Goal: Information Seeking & Learning: Learn about a topic

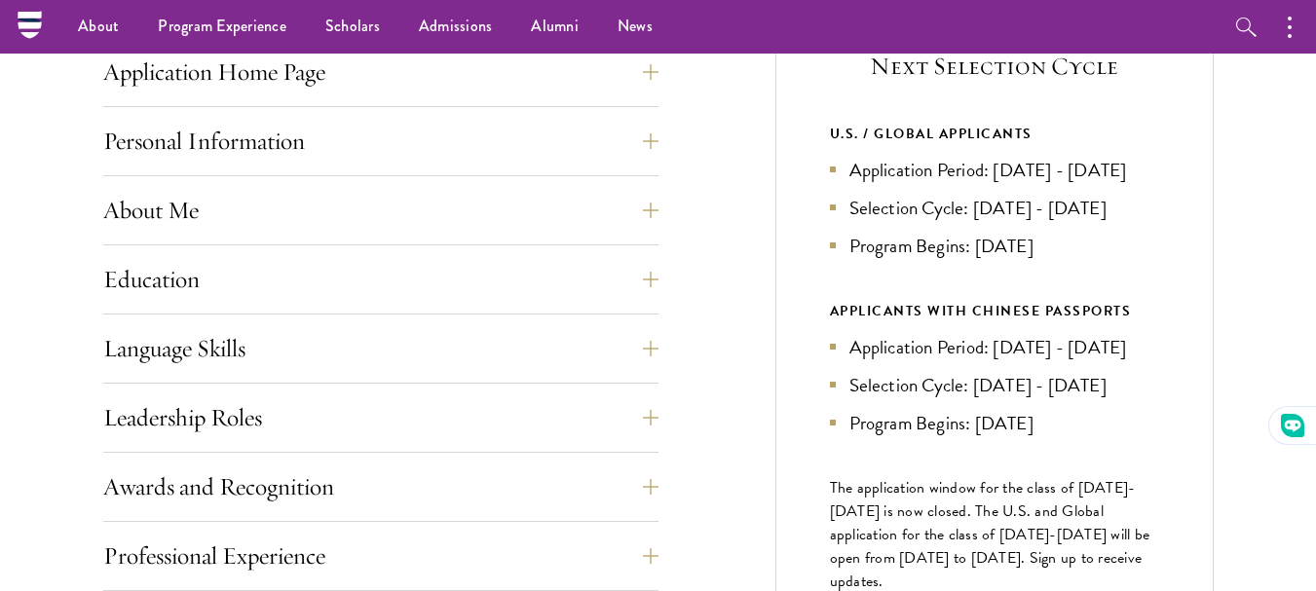
scroll to position [700, 0]
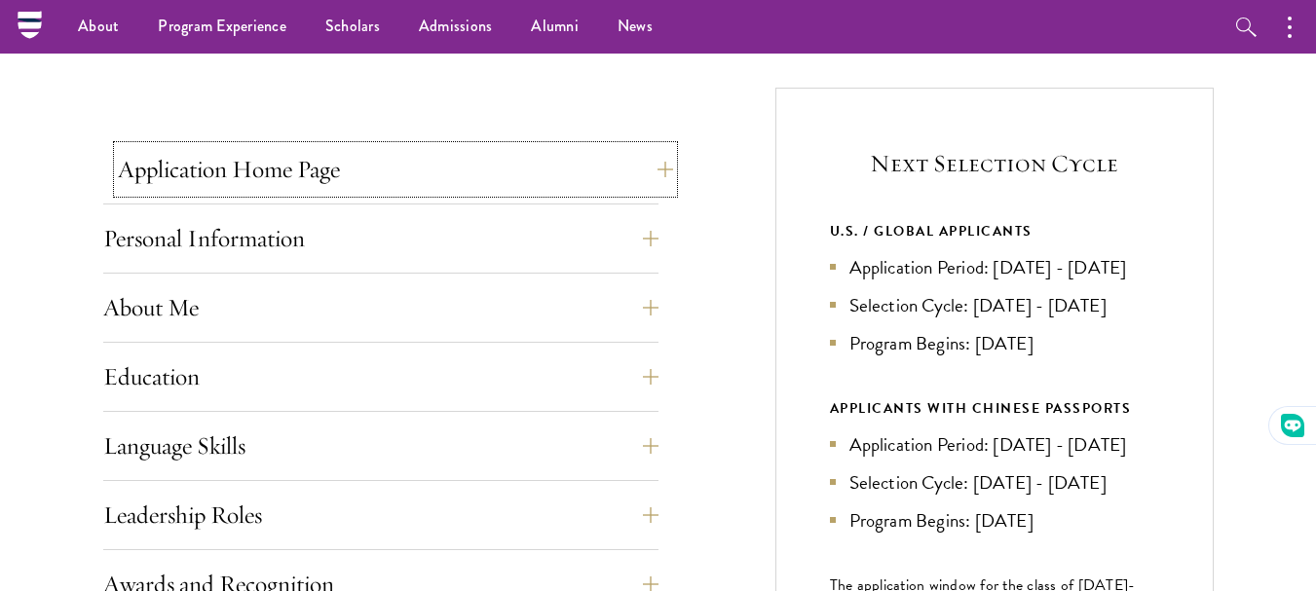
click at [338, 183] on button "Application Home Page" at bounding box center [395, 169] width 555 height 47
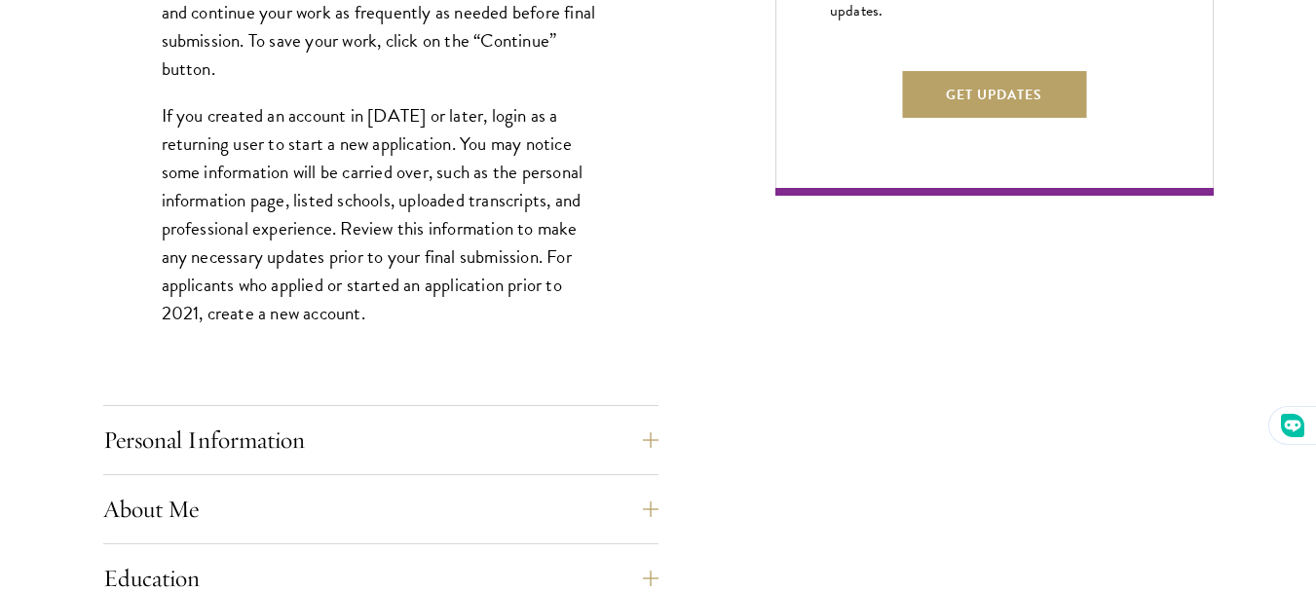
scroll to position [1382, 0]
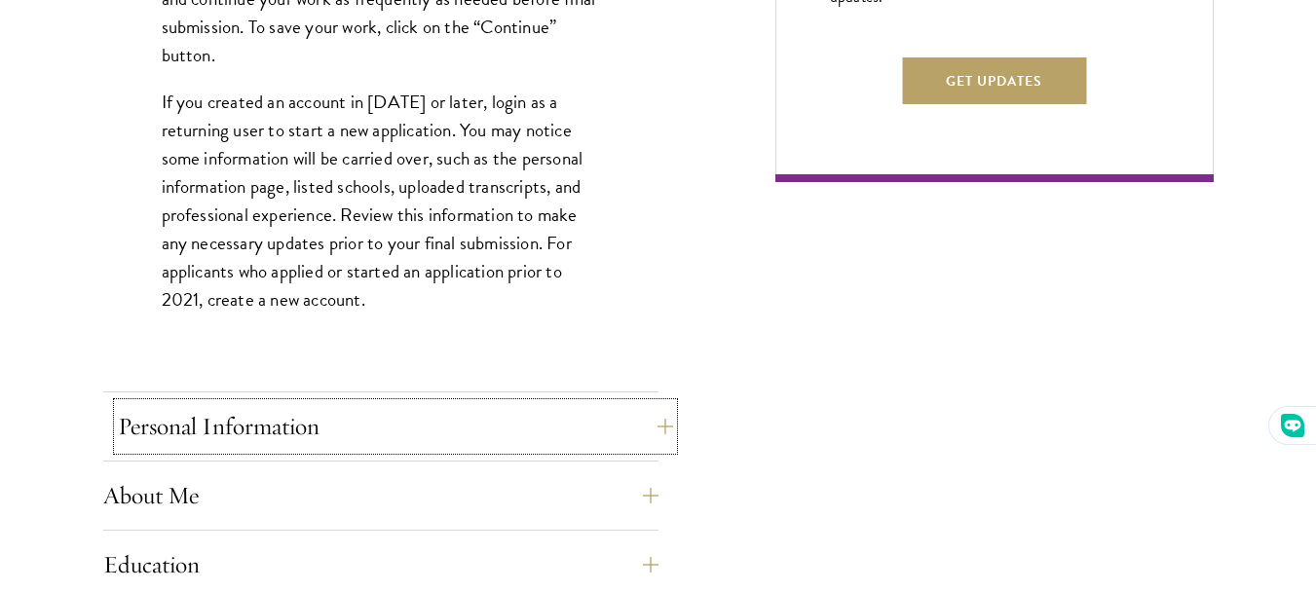
click at [266, 437] on button "Personal Information" at bounding box center [395, 426] width 555 height 47
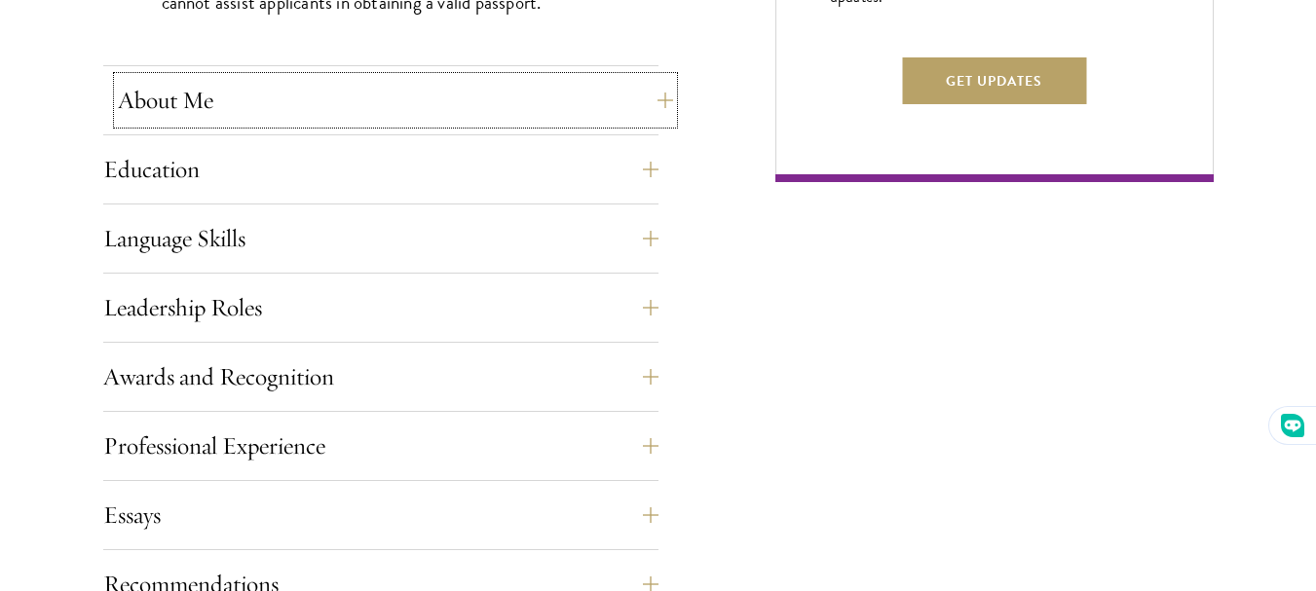
click at [413, 104] on button "About Me" at bounding box center [395, 100] width 555 height 47
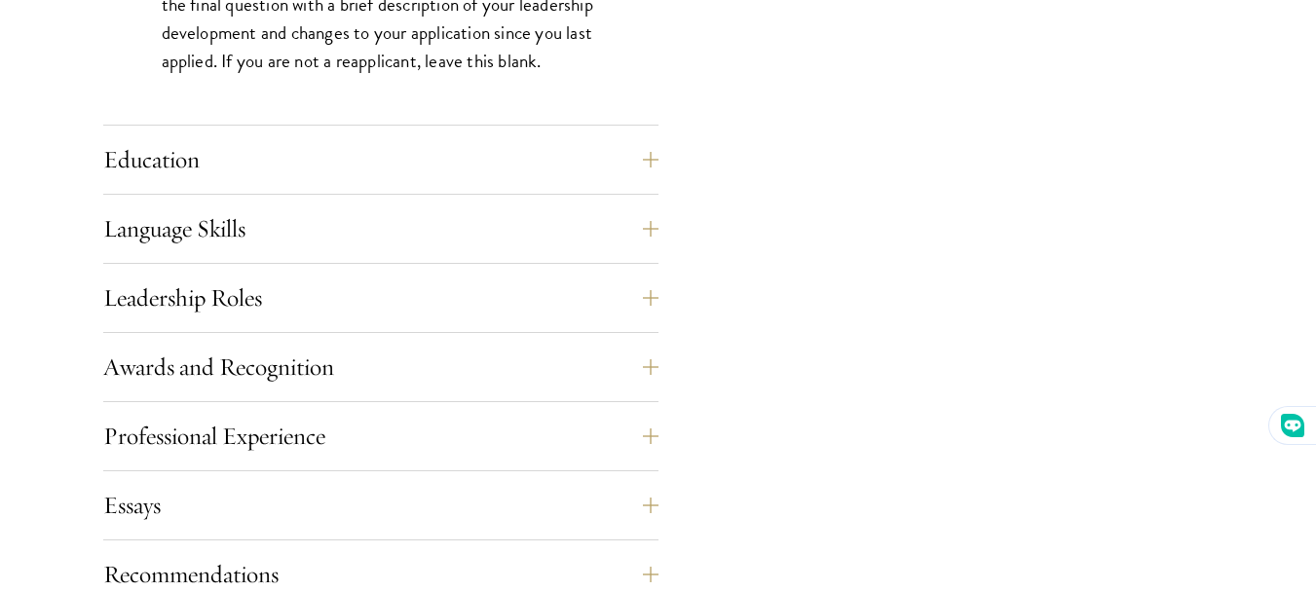
scroll to position [1869, 0]
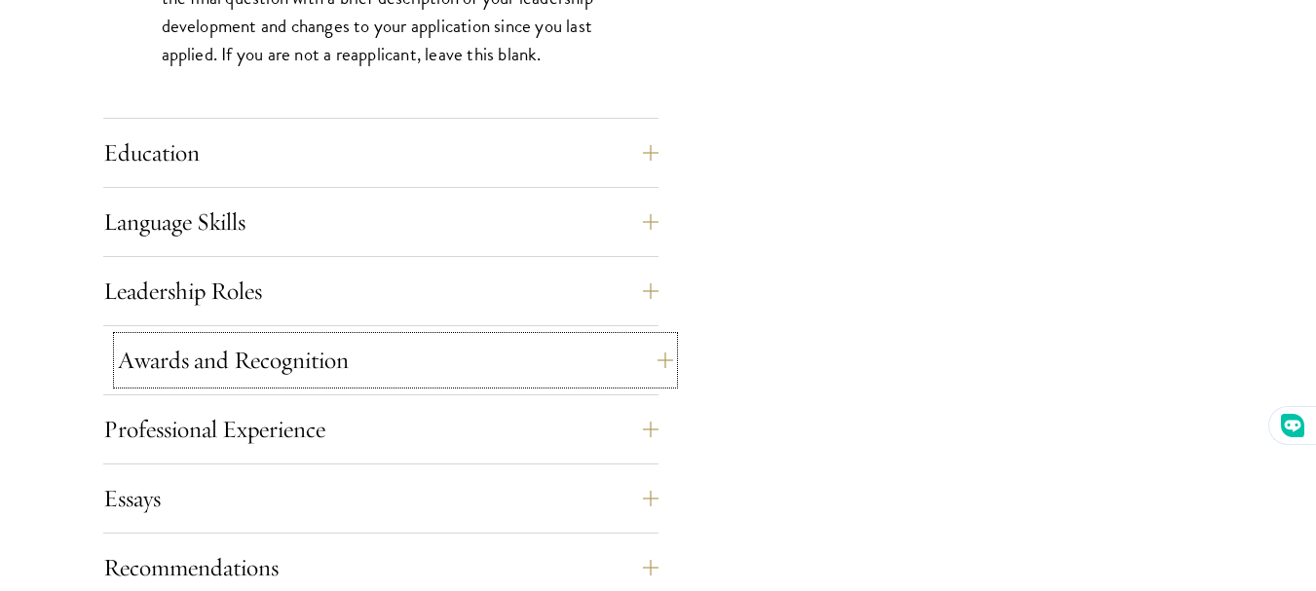
click at [303, 362] on button "Awards and Recognition" at bounding box center [395, 360] width 555 height 47
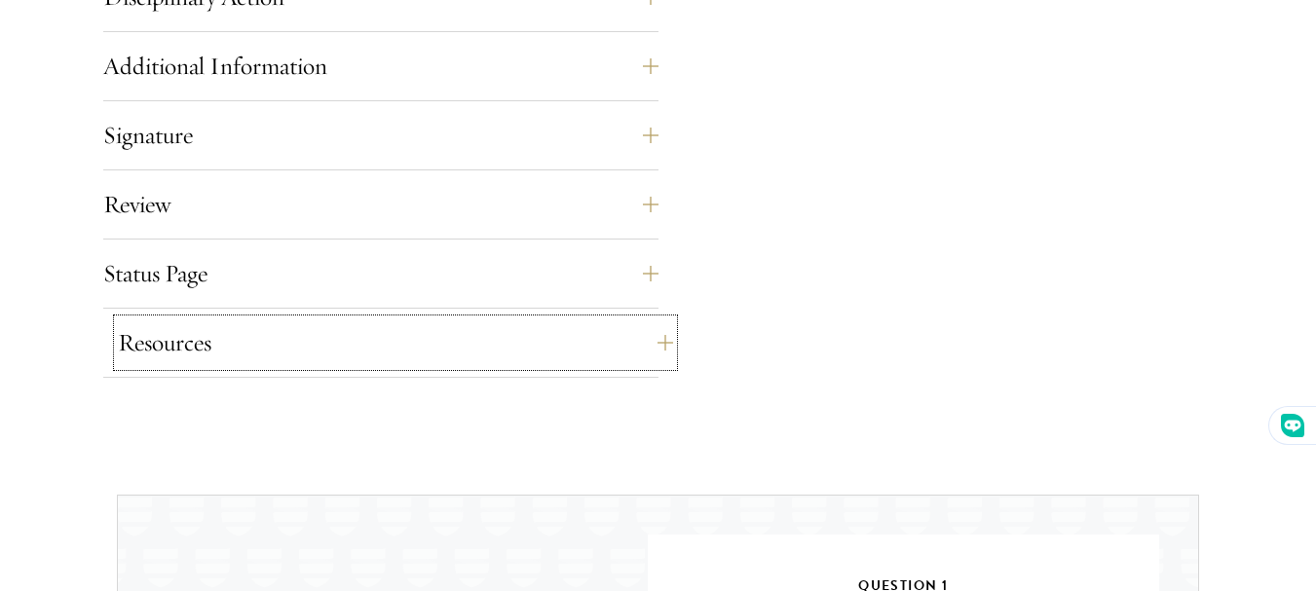
click at [384, 354] on button "Resources" at bounding box center [395, 343] width 555 height 47
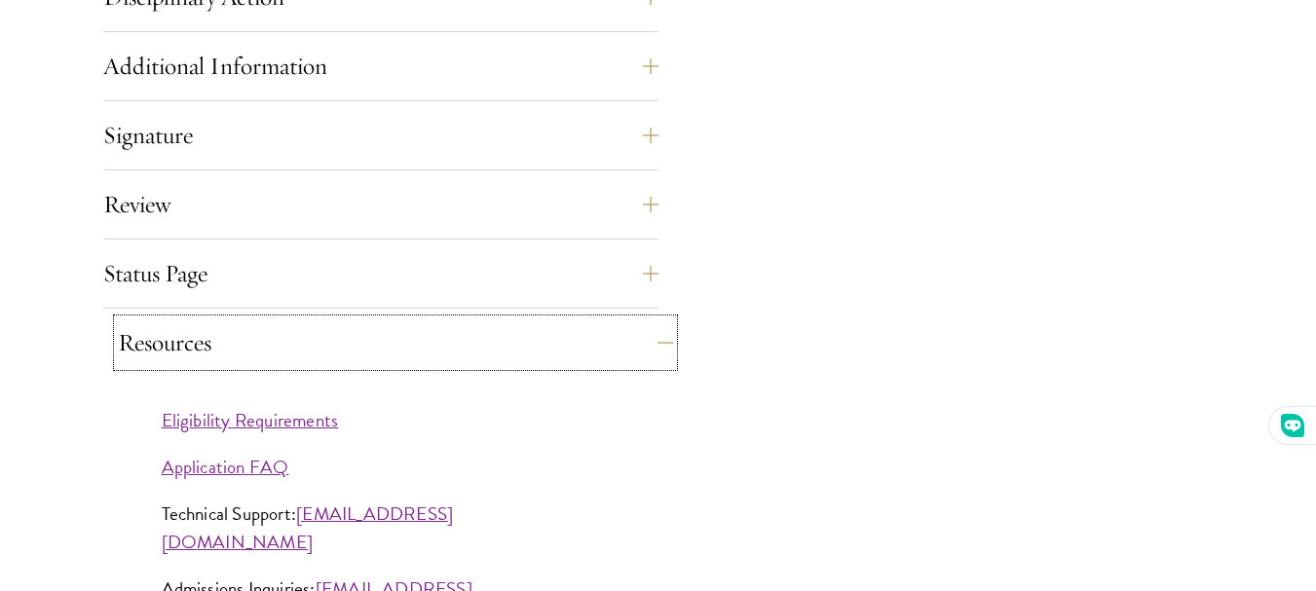
scroll to position [1759, 0]
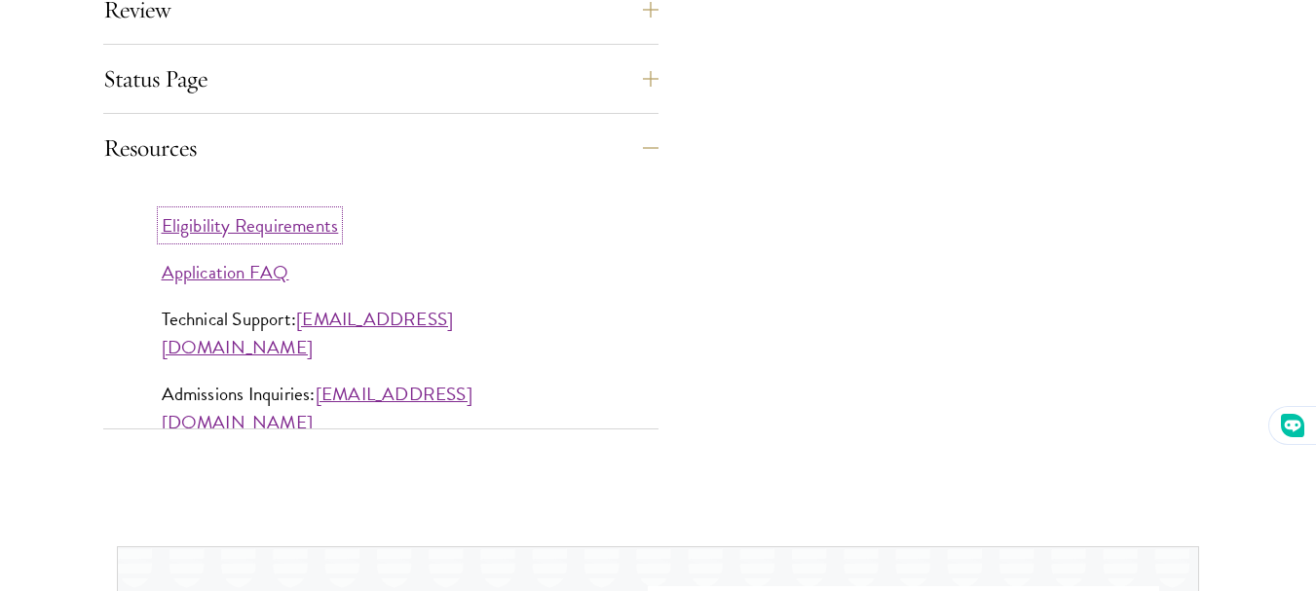
click at [313, 224] on link "Eligibility Requirements" at bounding box center [250, 225] width 177 height 28
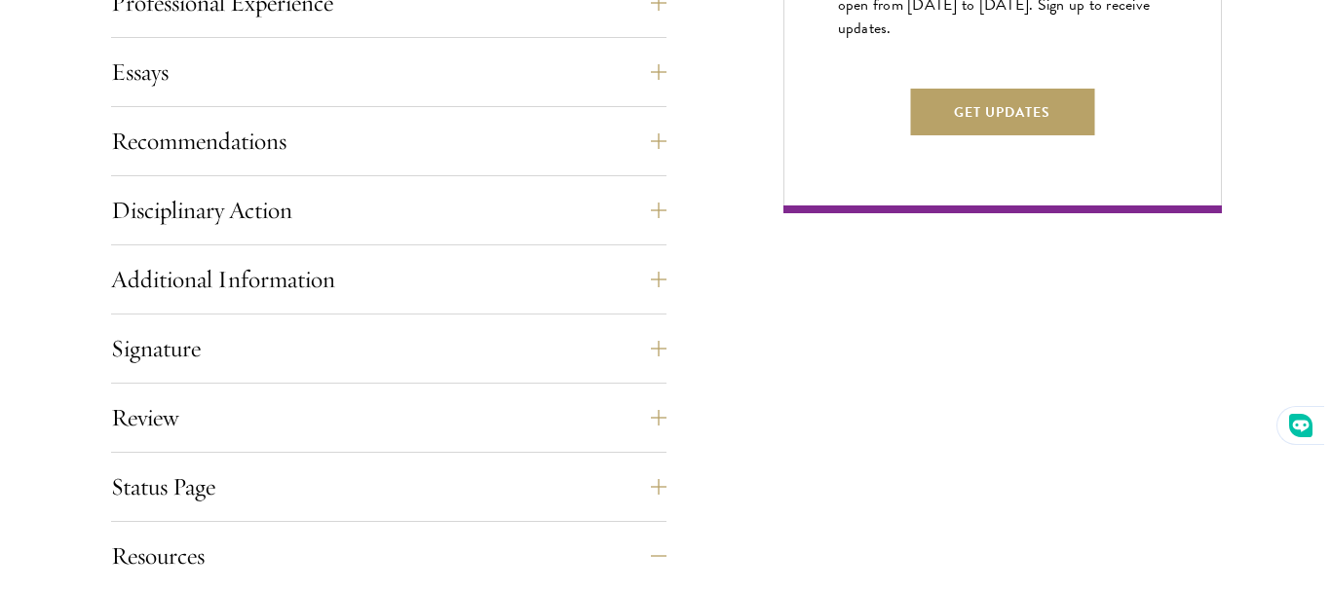
scroll to position [1370, 0]
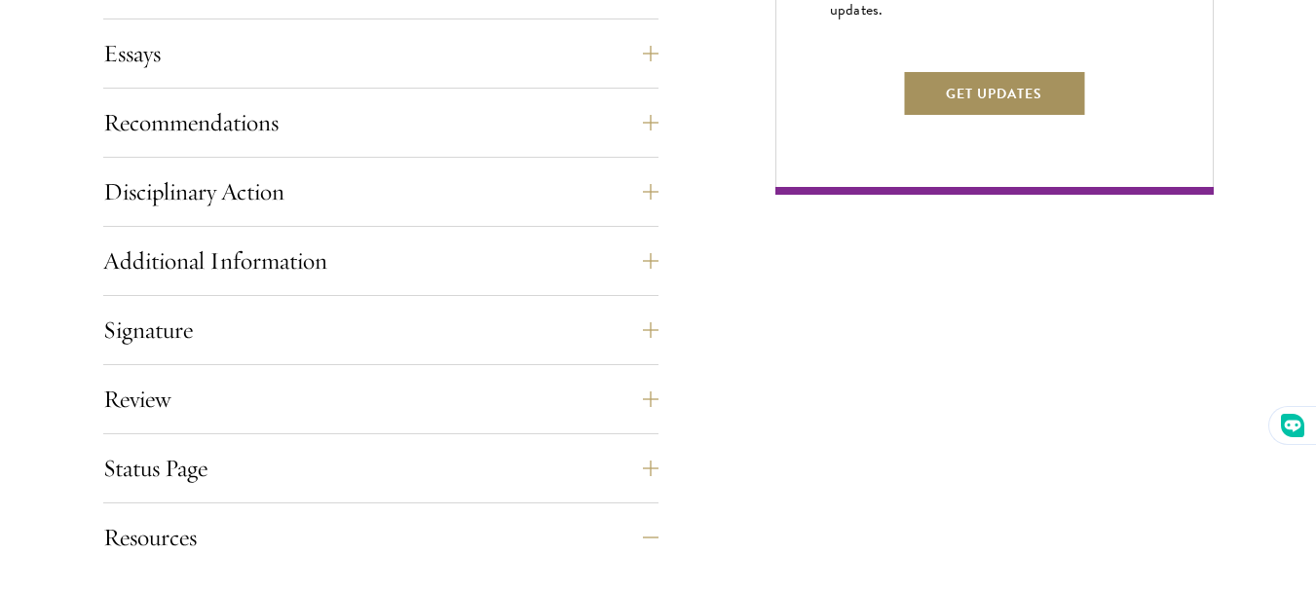
click at [929, 117] on button "Get Updates" at bounding box center [994, 93] width 184 height 47
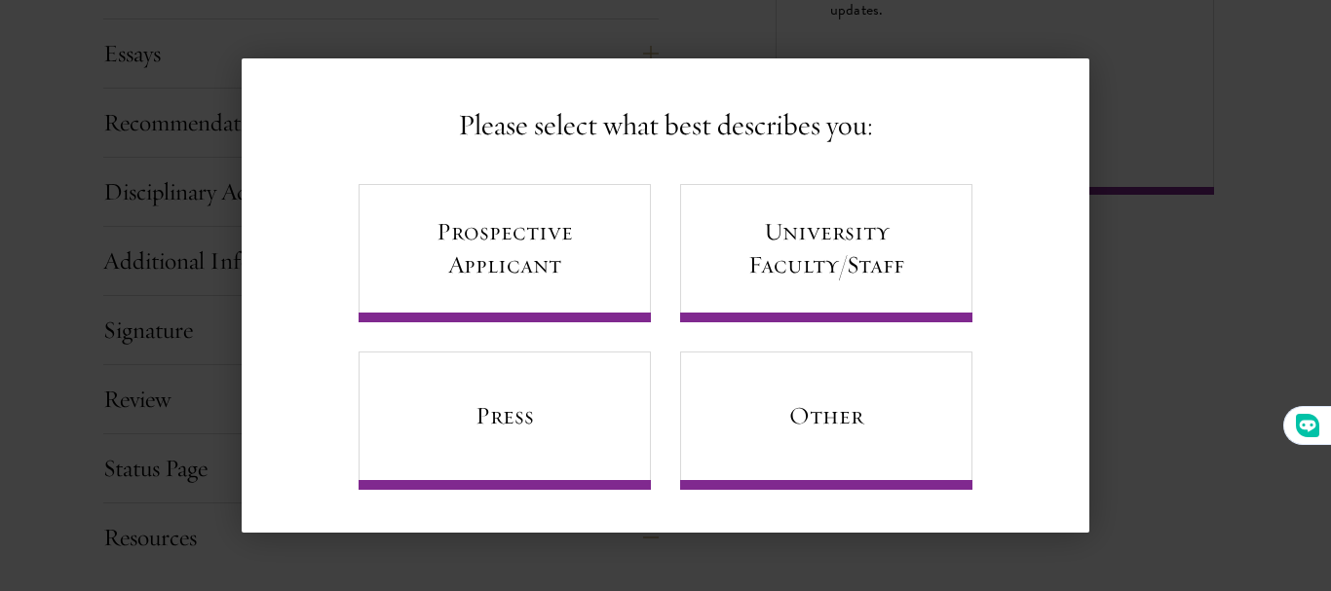
scroll to position [105, 0]
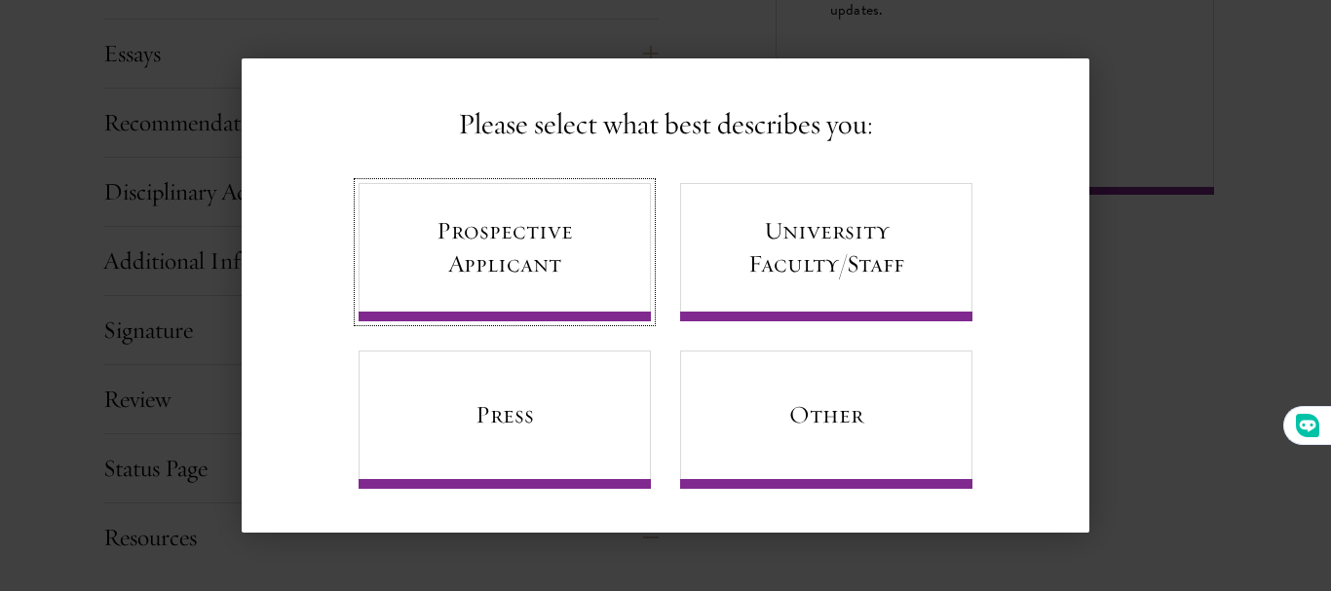
click at [550, 269] on link "Prospective Applicant" at bounding box center [504, 252] width 292 height 138
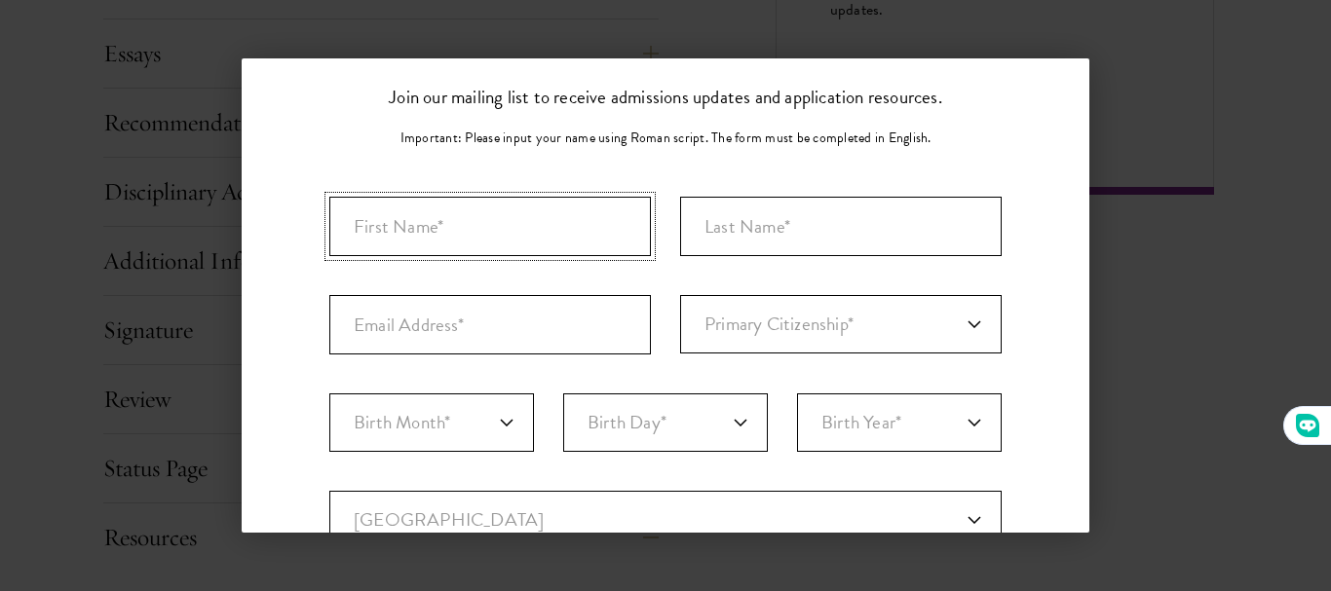
click at [547, 222] on input "First Name*" at bounding box center [489, 226] width 321 height 59
type input "Werkne"
type input "Sorsa"
type input "wsorsa370@gmail.com"
select select "ET"
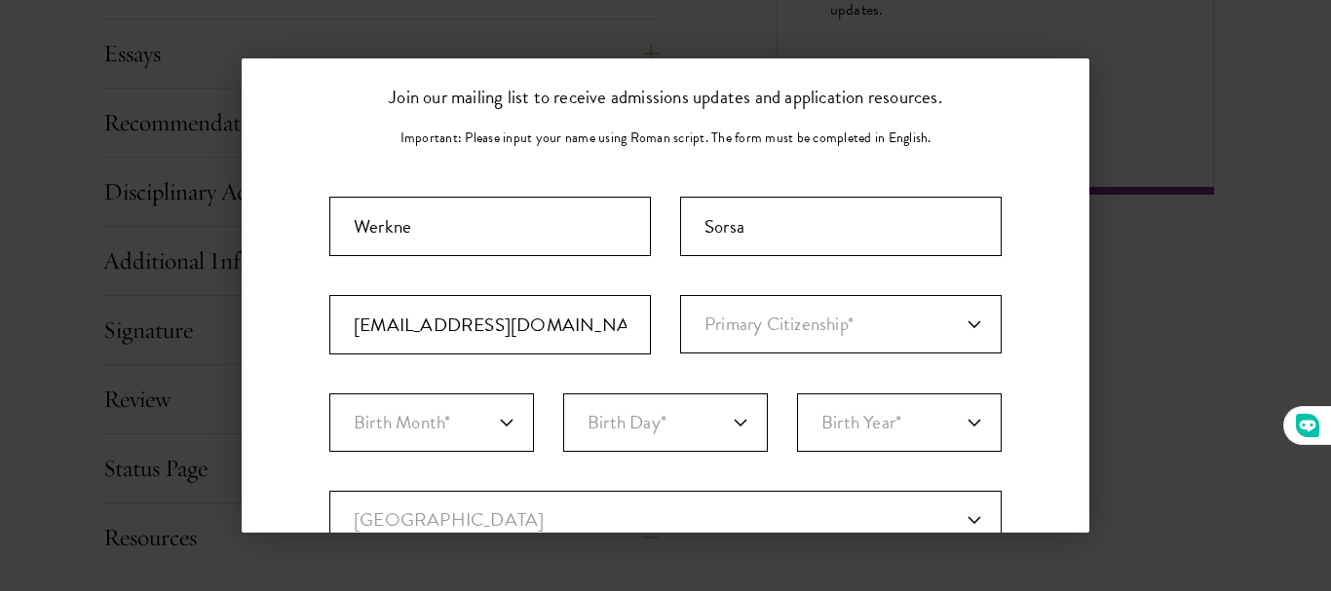
type input "Jimma"
select select
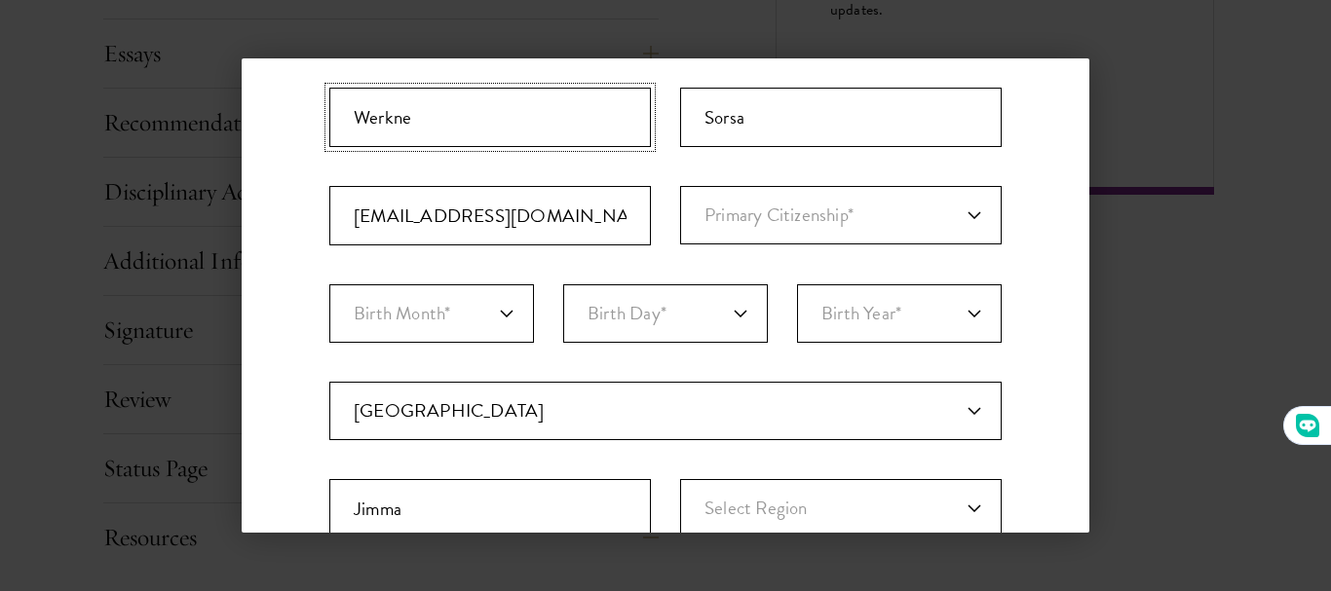
scroll to position [203, 0]
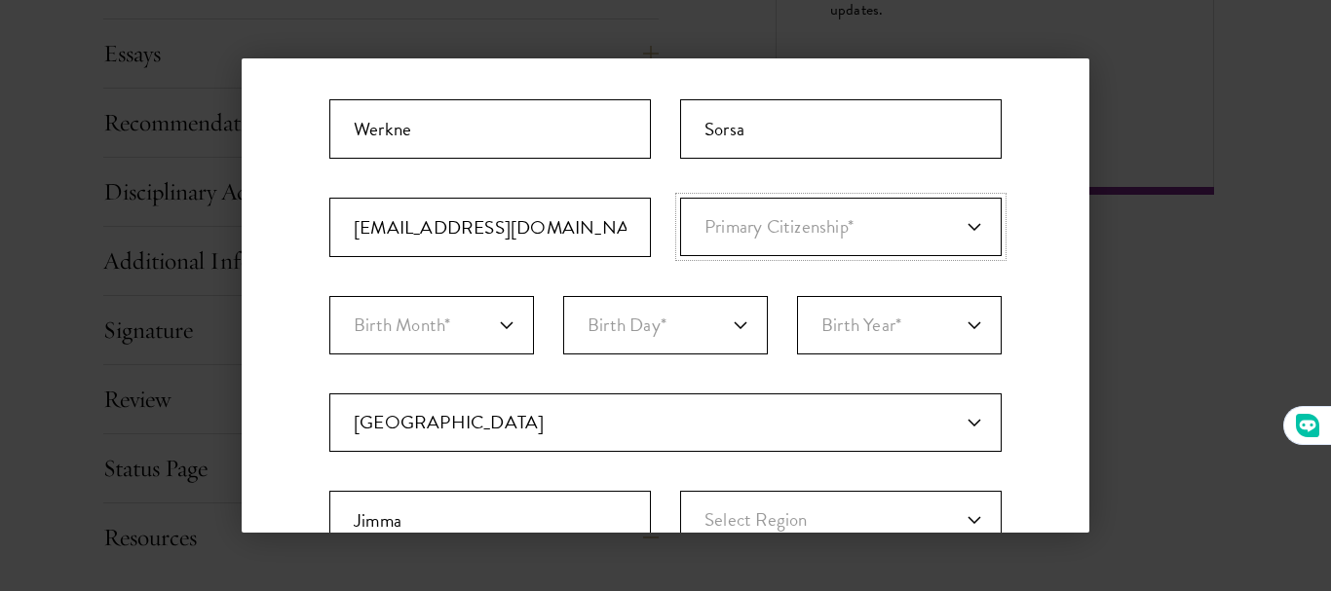
click at [723, 219] on select "Primary Citizenship* Afghanistan Aland Islands Albania Algeria Andorra Angola A…" at bounding box center [840, 227] width 321 height 58
select select "ET"
click at [680, 198] on select "Primary Citizenship* Afghanistan Aland Islands Albania Algeria Andorra Angola A…" at bounding box center [840, 227] width 321 height 58
click at [708, 326] on select "Birth Day* 1 2 3 4 5 6 7 8 9 10 11 12 13 14 15 16 17 18 19 20 21 22 23 24 25 26…" at bounding box center [665, 325] width 205 height 58
click at [500, 322] on select "Birth Month* January February March April May June July August September Octobe…" at bounding box center [431, 325] width 205 height 58
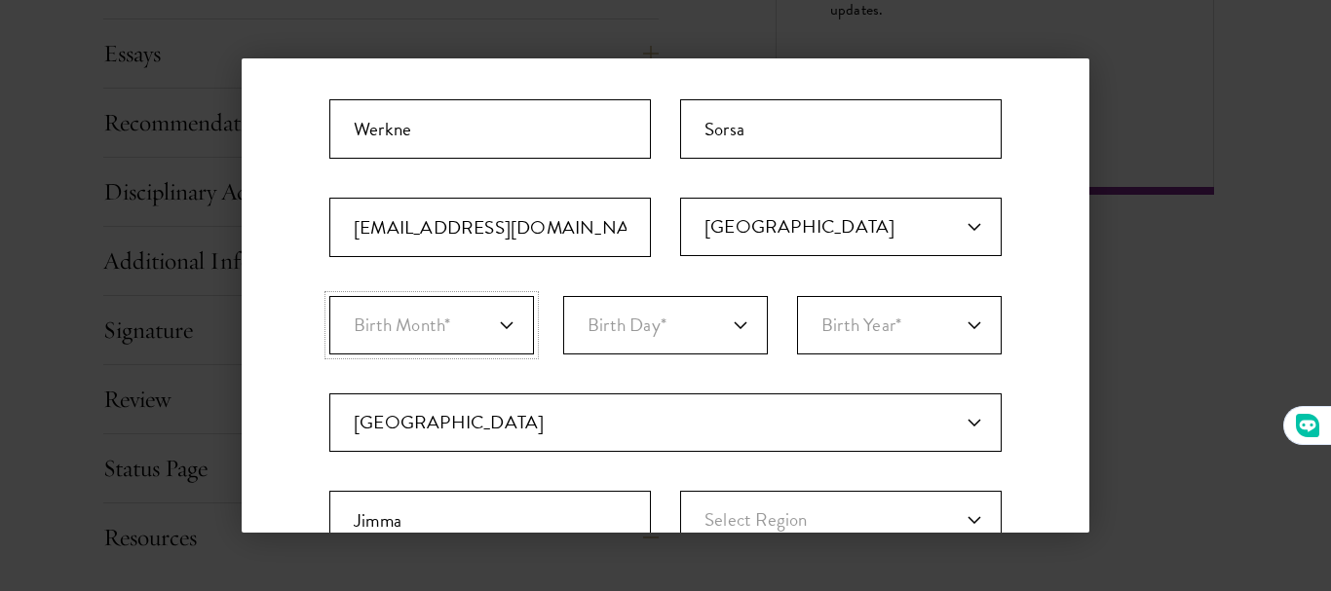
select select "05"
click at [329, 296] on select "Birth Month* January February March April May June July August September Octobe…" at bounding box center [431, 325] width 205 height 58
click at [724, 322] on select "Birth Day* 1 2 3 4 5 6 7 8 9 10 11 12 13 14 15 16 17 18 19 20 21 22 23 24 25 26…" at bounding box center [665, 325] width 205 height 58
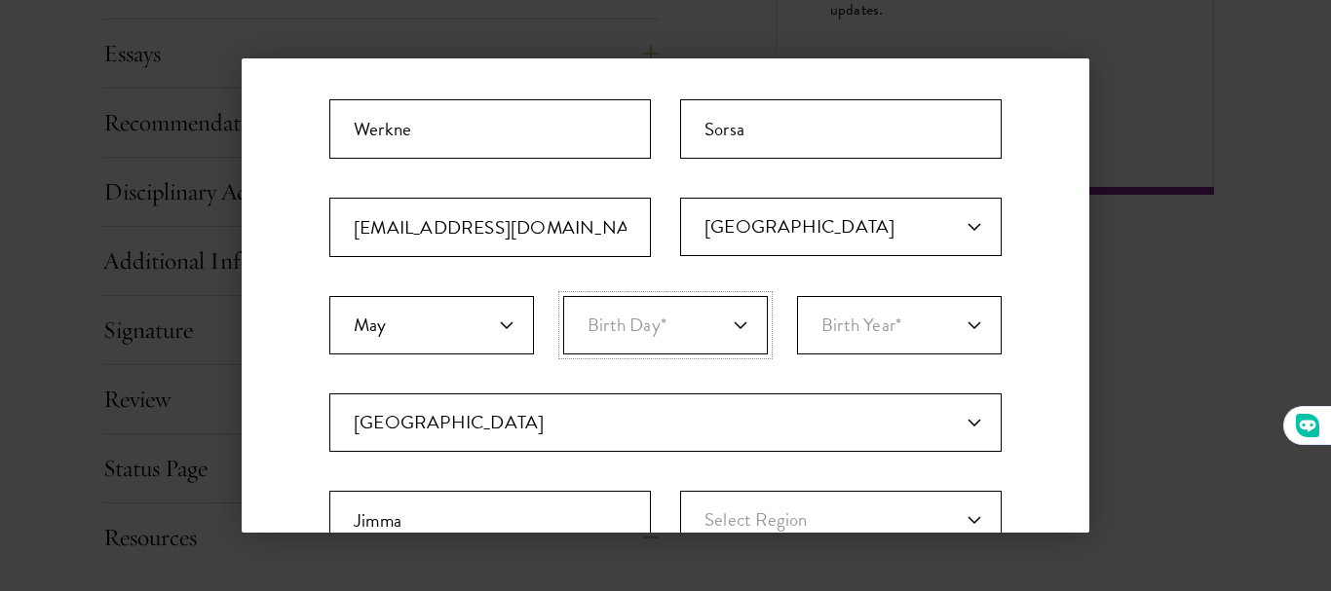
select select "20"
click at [563, 296] on select "Birth Day* 1 2 3 4 5 6 7 8 9 10 11 12 13 14 15 16 17 18 19 20 21 22 23 24 25 26…" at bounding box center [665, 325] width 205 height 58
click at [852, 324] on select "Birth Year* 2025 2024 2023 2022 2021 2020 2019 2018 2017 2016 2015 2014 2013 20…" at bounding box center [899, 325] width 205 height 58
select select "1994"
click at [797, 296] on select "Birth Year* 2025 2024 2023 2022 2021 2020 2019 2018 2017 2016 2015 2014 2013 20…" at bounding box center [899, 325] width 205 height 58
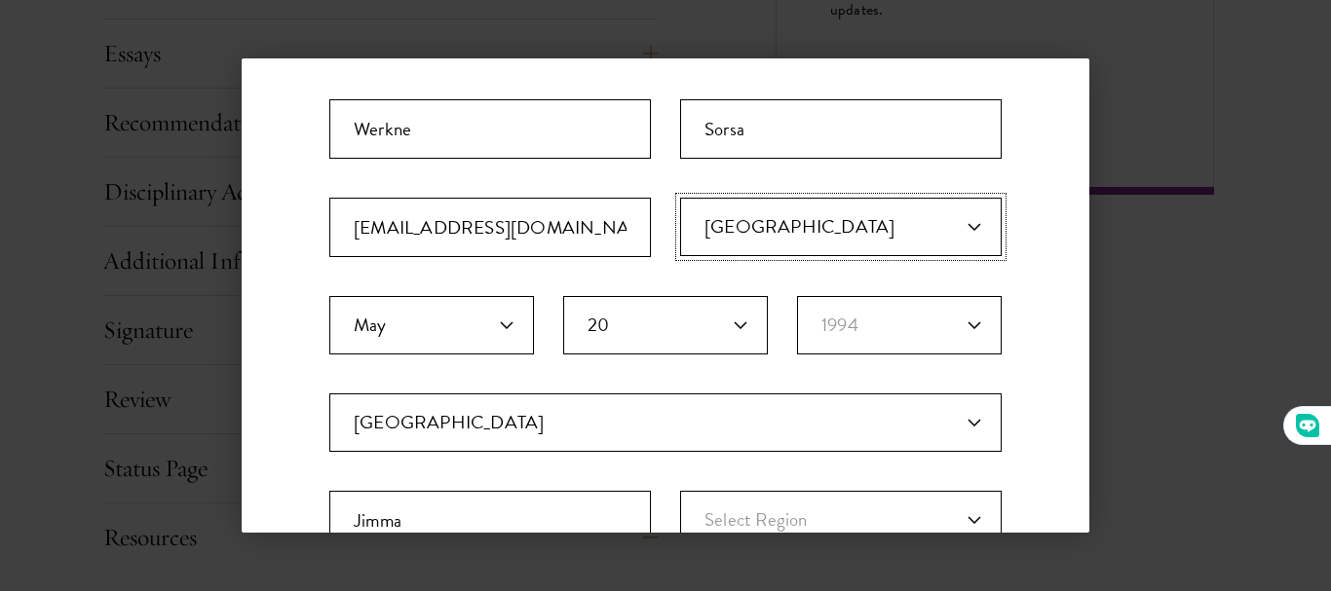
drag, startPoint x: 849, startPoint y: 299, endPoint x: 834, endPoint y: 242, distance: 59.6
click at [853, 212] on select "Primary Citizenship* Afghanistan Aland Islands Albania Algeria Andorra Angola A…" at bounding box center [840, 227] width 321 height 58
click at [680, 198] on select "Primary Citizenship* Afghanistan Aland Islands Albania Algeria Andorra Angola A…" at bounding box center [840, 227] width 321 height 58
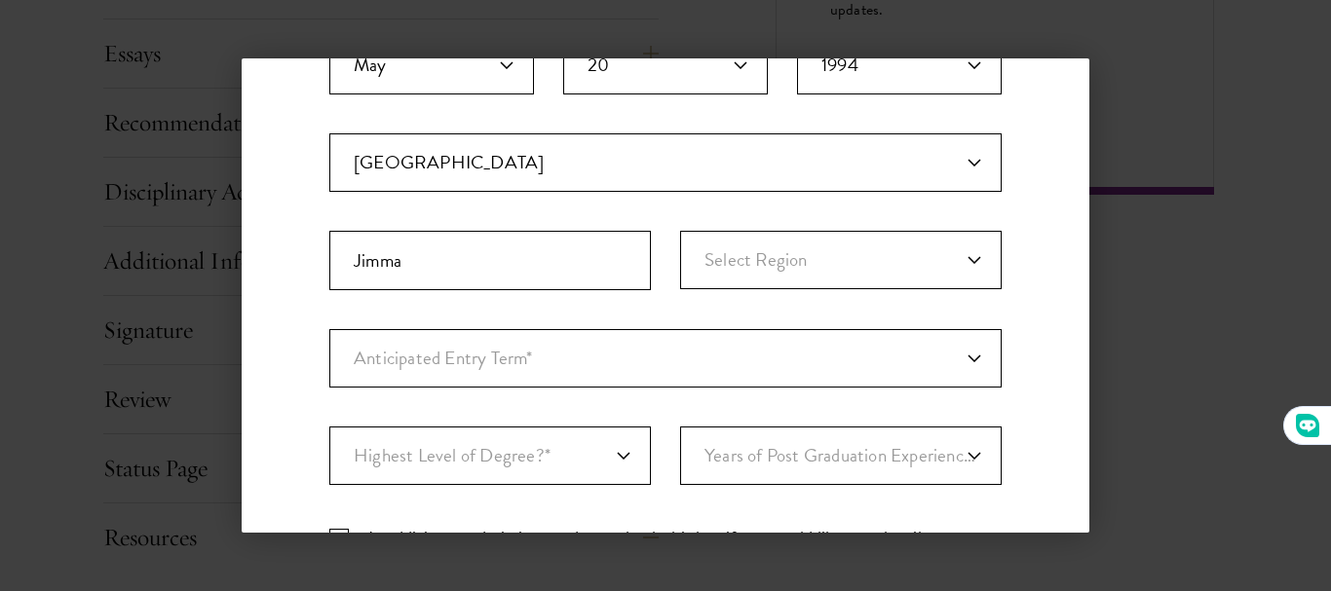
scroll to position [495, 0]
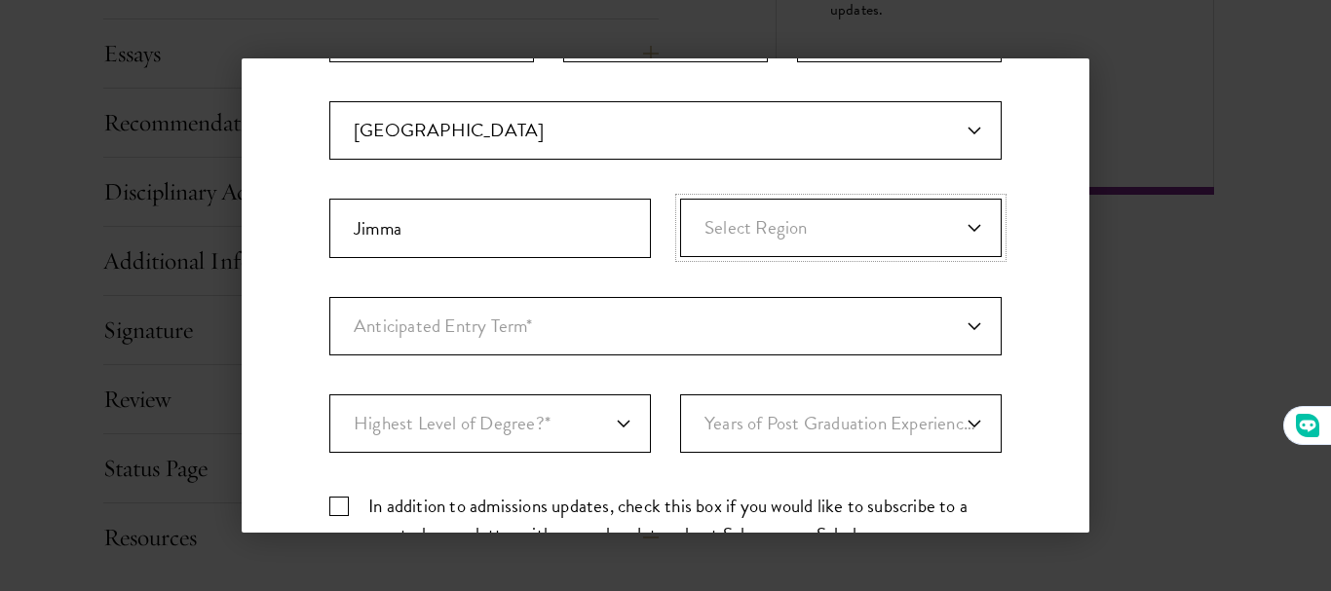
click at [720, 236] on select "Select Region Addis Ababa Afar Amhara Benishangul-Gumuz Dire Dawa Gambela Harar…" at bounding box center [840, 228] width 321 height 58
select select "Oromia"
click at [680, 199] on select "Select Region Addis Ababa Afar Amhara Benishangul-Gumuz Dire Dawa Gambela Harar…" at bounding box center [840, 228] width 321 height 58
click at [542, 322] on select "Anticipated Entry Term* August 2026 (Application opens April 2025) Just Explori…" at bounding box center [665, 326] width 672 height 58
select select "e64b8ab3-eabb-4867-96d5-7e6b4840665f"
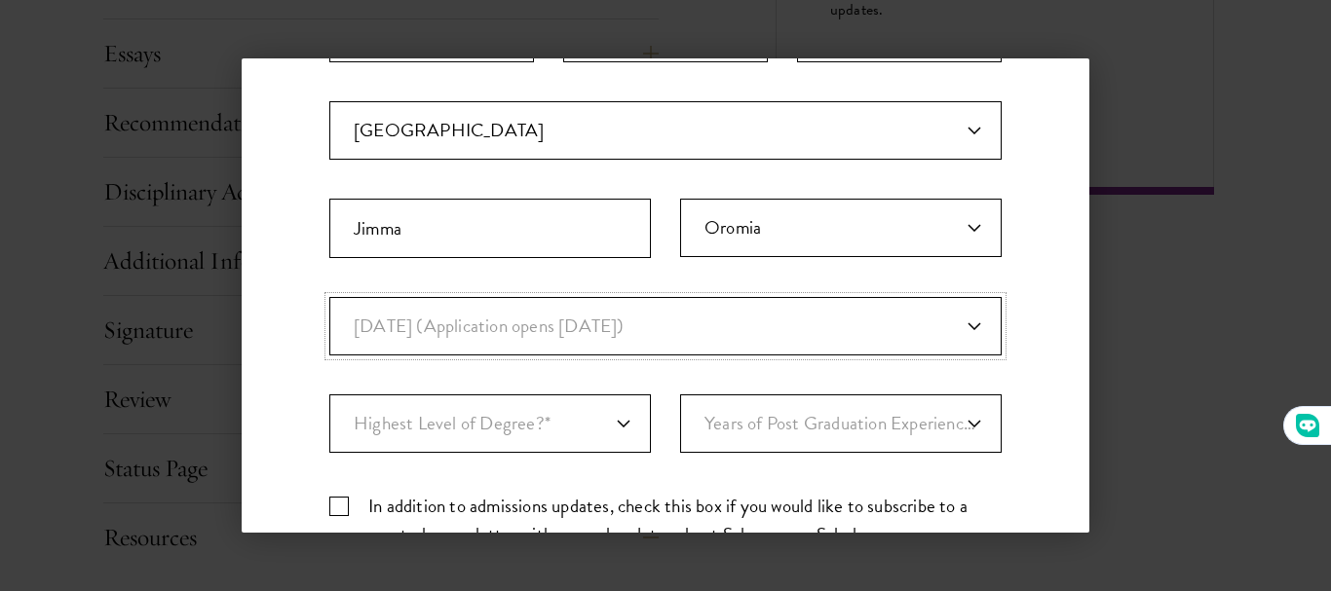
click at [329, 297] on select "Anticipated Entry Term* August 2026 (Application opens April 2025) Just Explori…" at bounding box center [665, 326] width 672 height 58
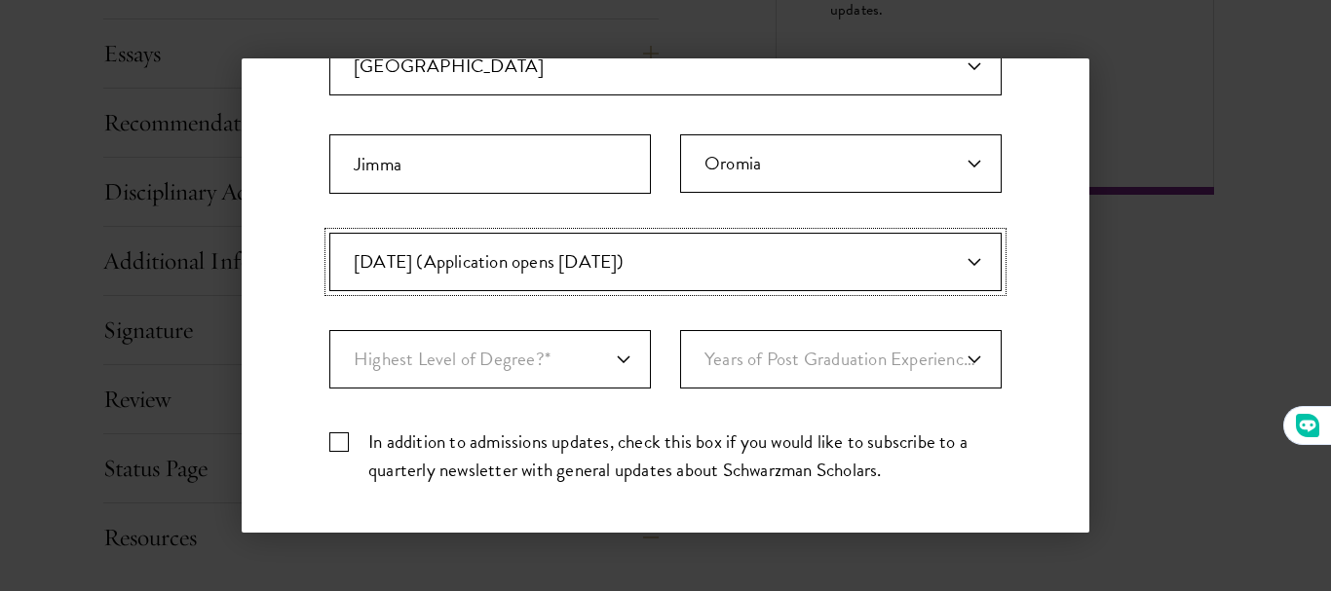
scroll to position [592, 0]
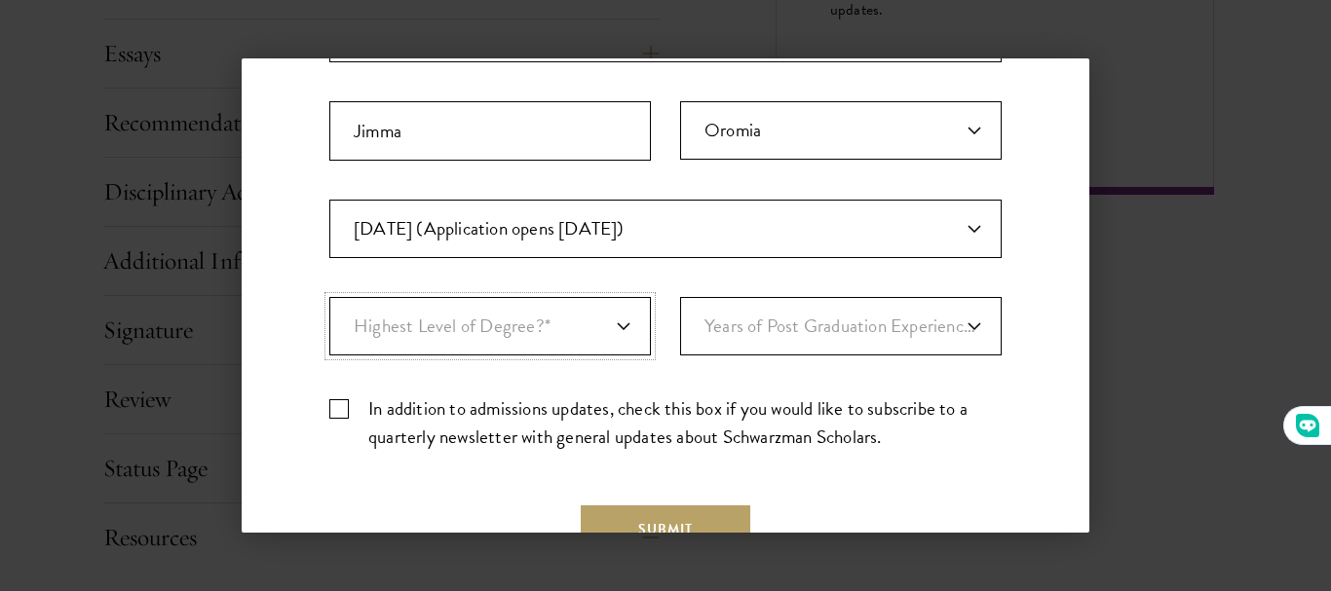
click at [617, 323] on select "Highest Level of Degree?* PHD Bachelor's Master's Current Undergraduate Student" at bounding box center [489, 326] width 321 height 58
select select "009547fe-3364-4351-8e81-63abea734008"
click at [329, 297] on select "Highest Level of Degree?* PHD Bachelor's Master's Current Undergraduate Student" at bounding box center [489, 326] width 321 height 58
click at [860, 332] on select "Years of Post Graduation Experience?* 1 2 3 4 5 6 7 8 9 10" at bounding box center [840, 326] width 321 height 58
click at [680, 297] on select "Years of Post Graduation Experience?* 1 2 3 4 5 6 7 8 9 10" at bounding box center [840, 326] width 321 height 58
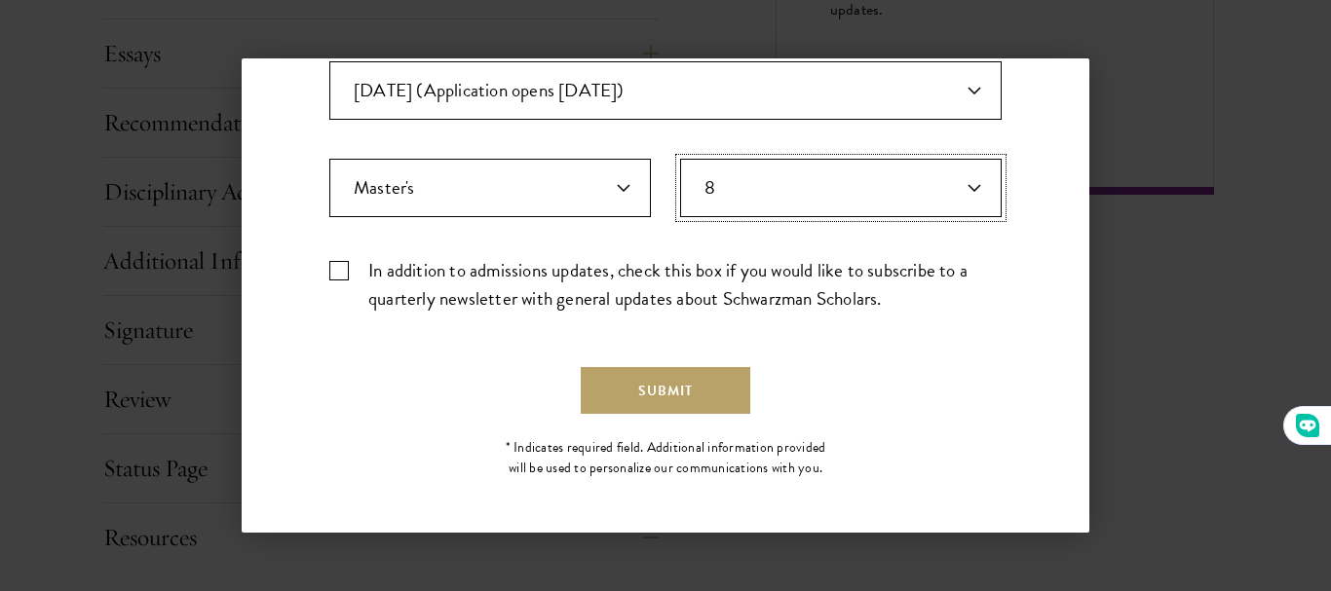
scroll to position [734, 0]
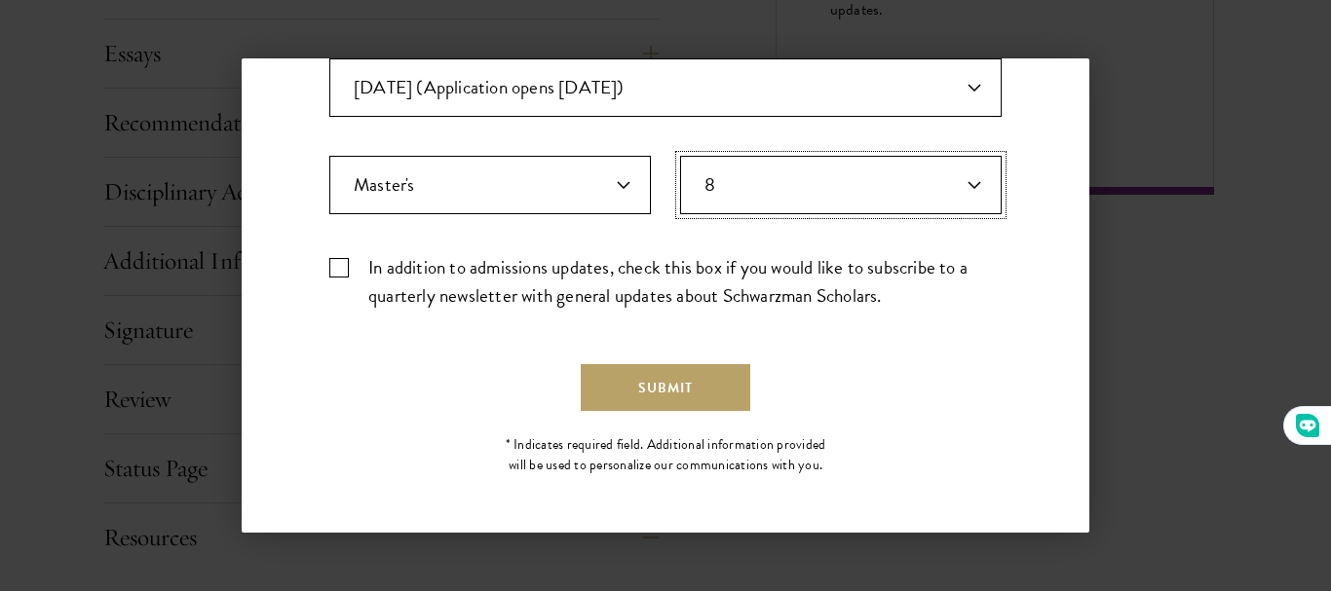
click at [922, 181] on select "Years of Post Graduation Experience?* 1 2 3 4 5 6 7 8 9 10" at bounding box center [840, 185] width 321 height 58
select select "3"
click at [680, 156] on select "Years of Post Graduation Experience?* 1 2 3 4 5 6 7 8 9 10" at bounding box center [840, 185] width 321 height 58
click at [332, 270] on label "In addition to admissions updates, check this box if you would like to subscrib…" at bounding box center [665, 281] width 672 height 57
click at [332, 266] on input "In addition to admissions updates, check this box if you would like to subscrib…" at bounding box center [665, 259] width 672 height 13
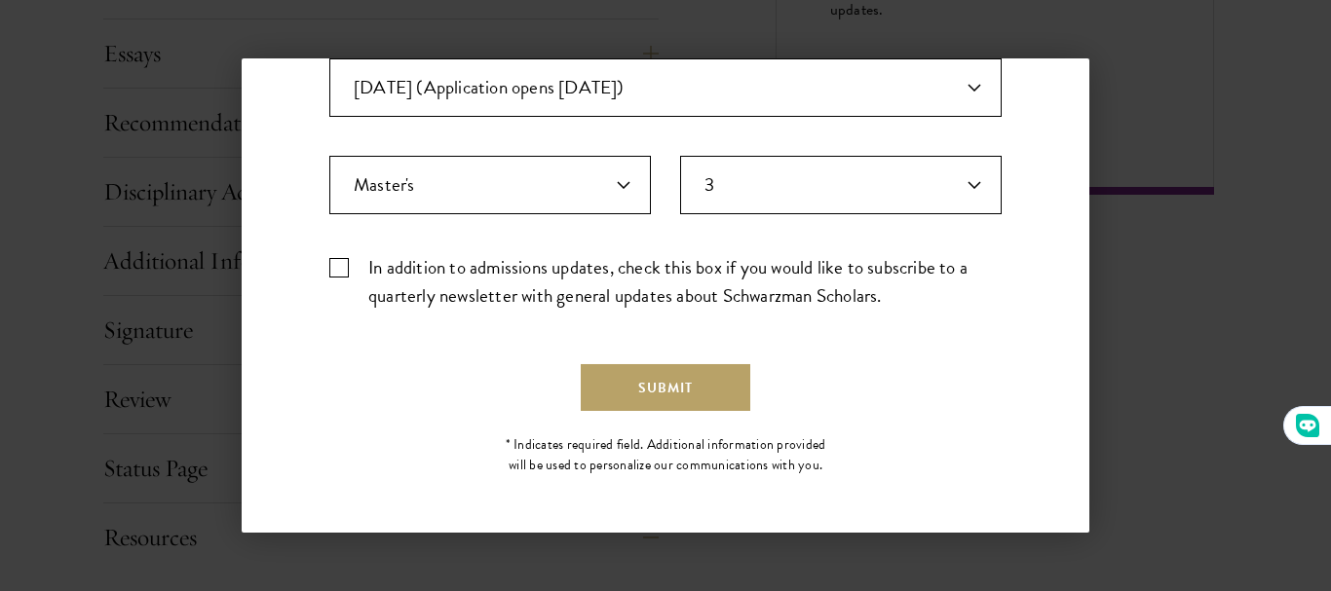
checkbox input "true"
click at [626, 398] on button "Submit" at bounding box center [666, 387] width 170 height 47
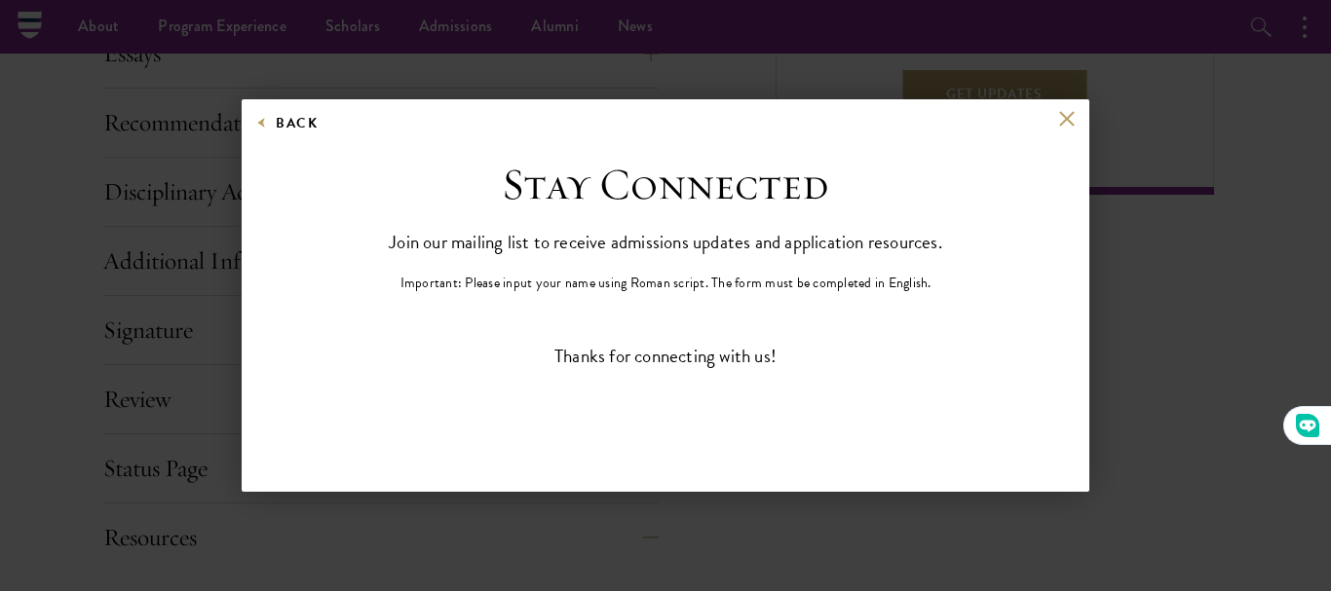
scroll to position [0, 0]
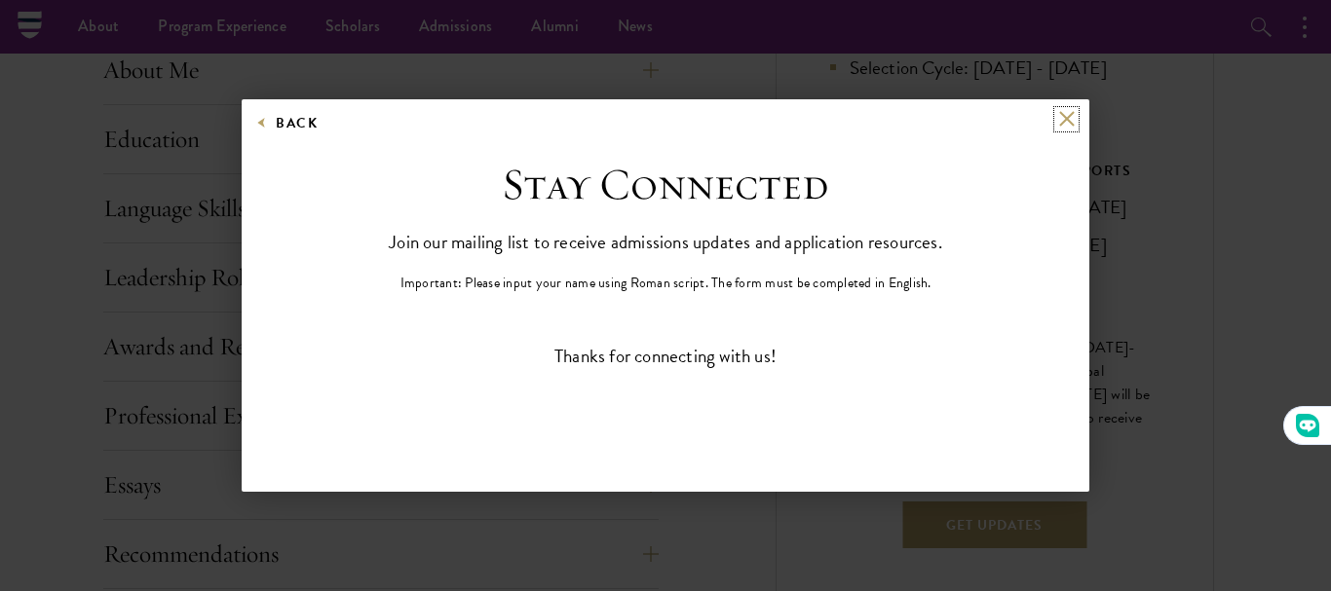
click at [1066, 111] on button at bounding box center [1066, 119] width 17 height 17
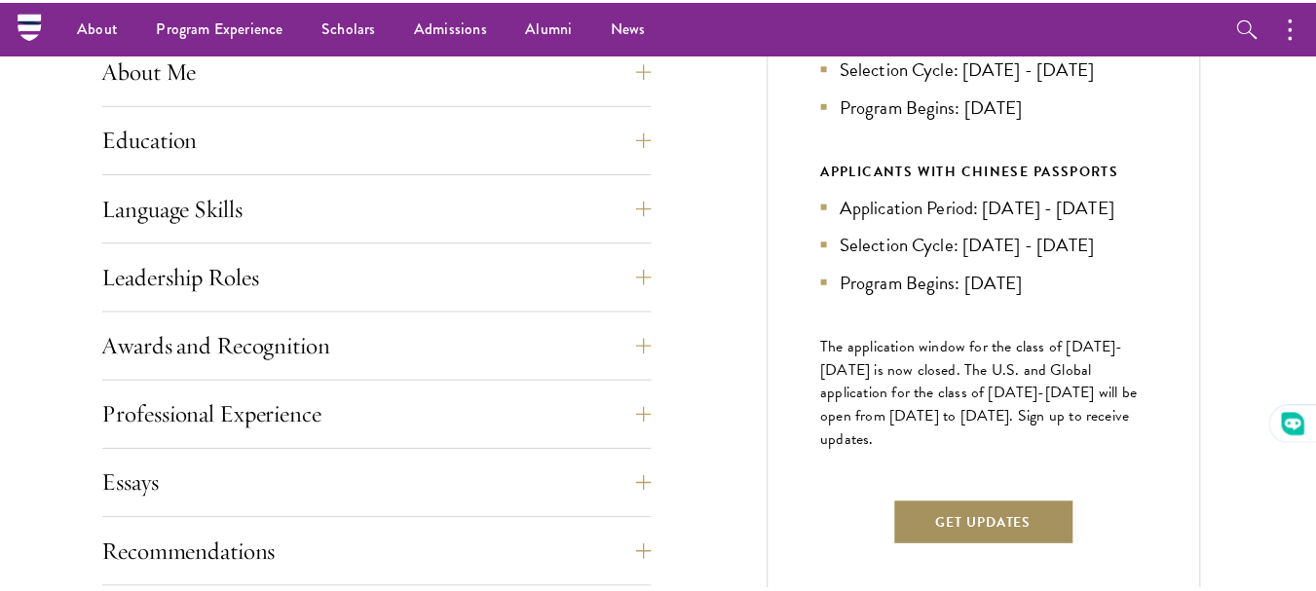
scroll to position [952, 0]
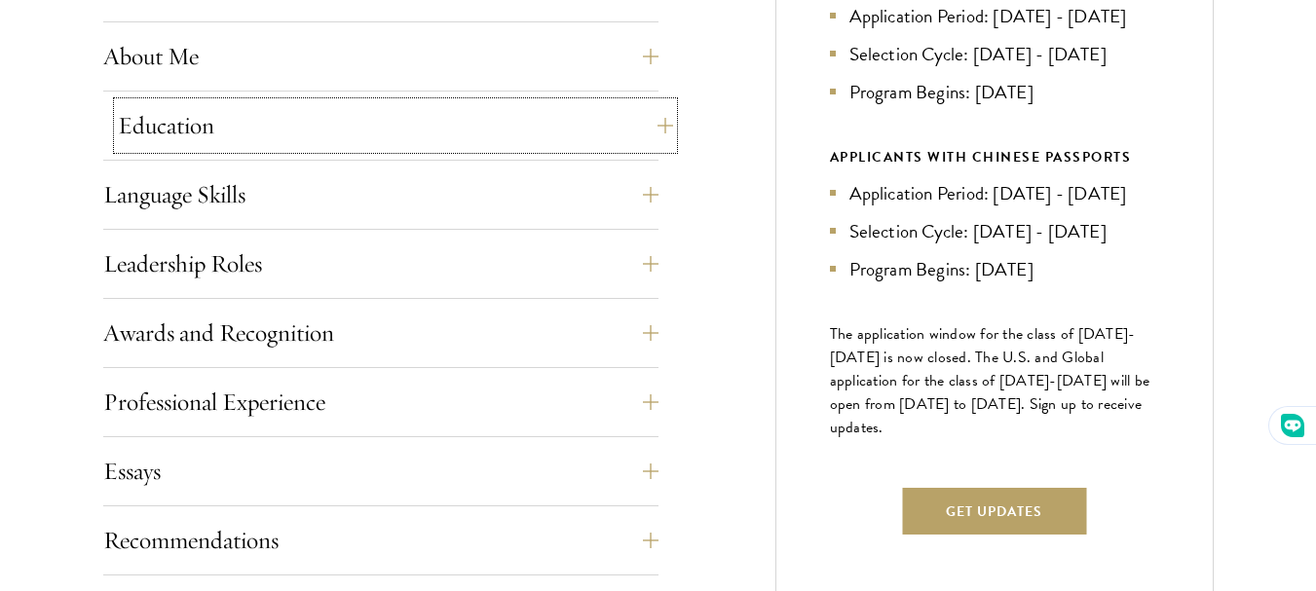
click at [429, 137] on button "Education" at bounding box center [395, 125] width 555 height 47
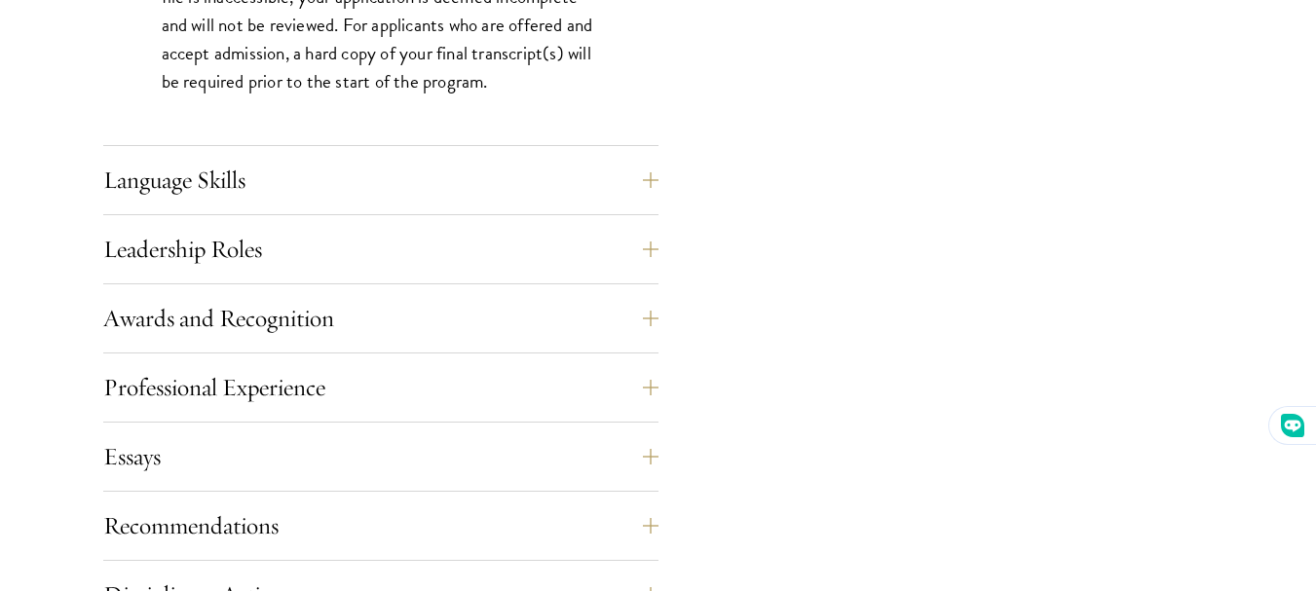
scroll to position [3290, 0]
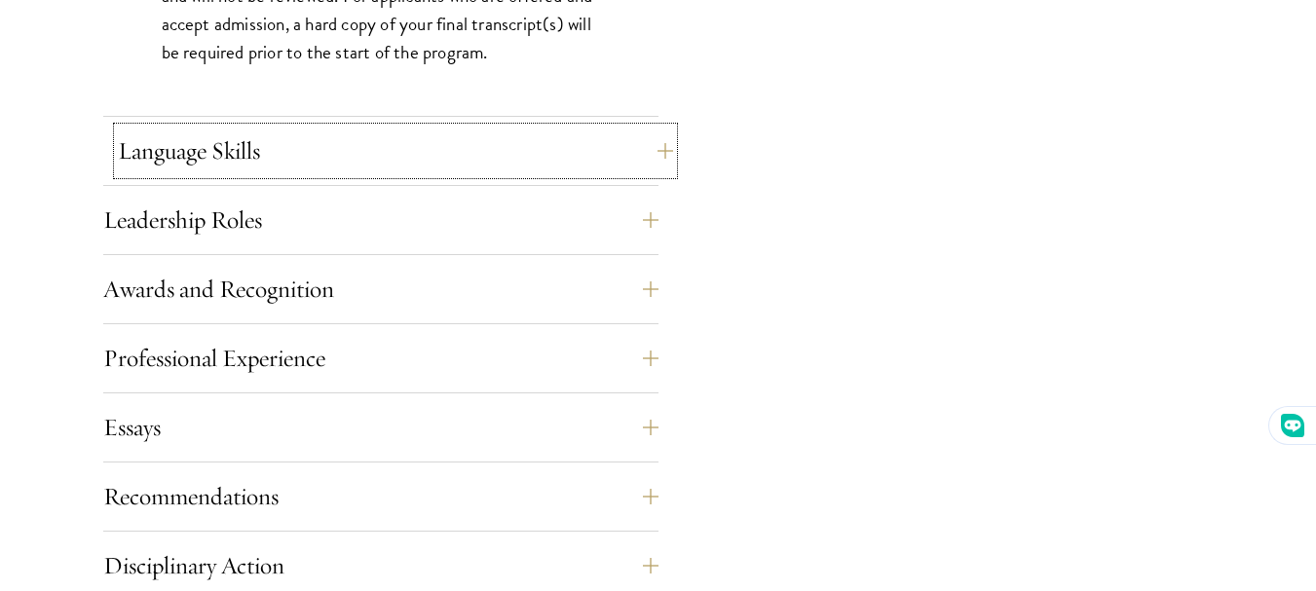
click at [422, 169] on button "Language Skills" at bounding box center [395, 151] width 555 height 47
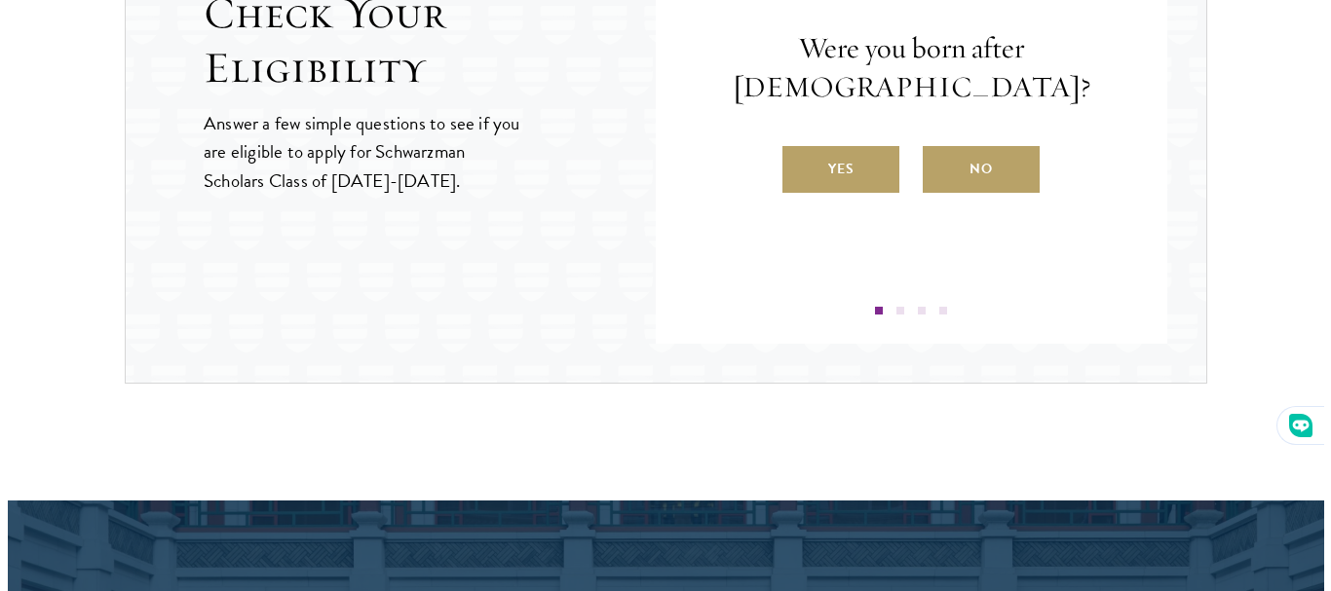
scroll to position [3192, 0]
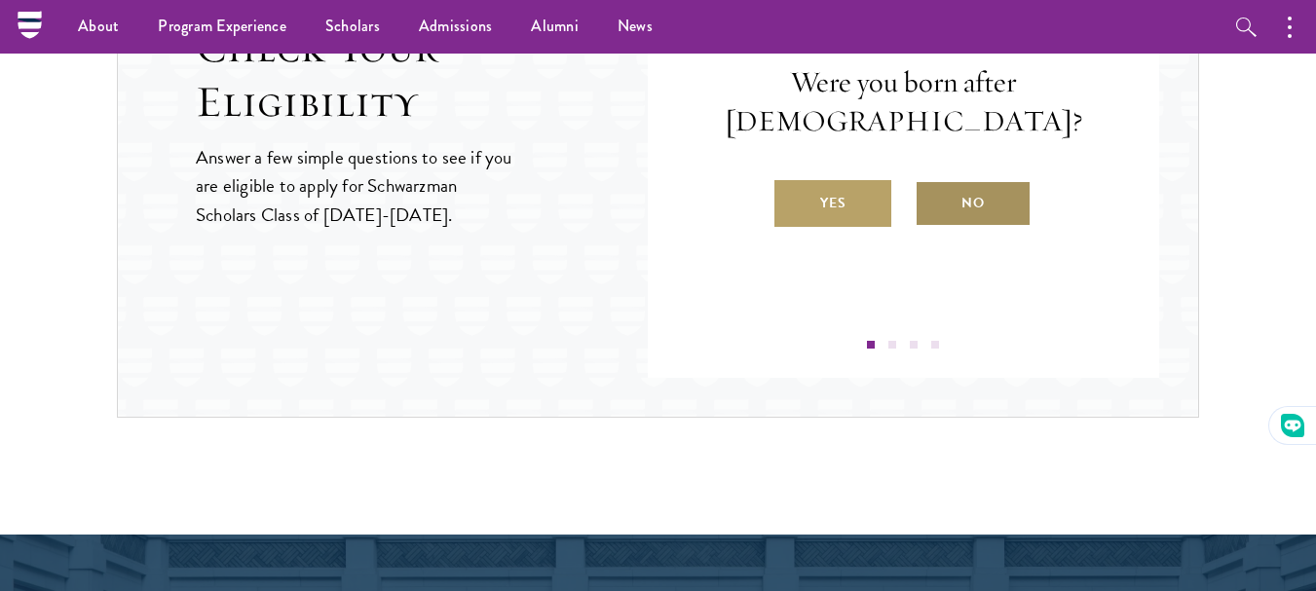
click at [937, 205] on label "No" at bounding box center [973, 203] width 117 height 47
click at [932, 200] on input "No" at bounding box center [924, 191] width 18 height 18
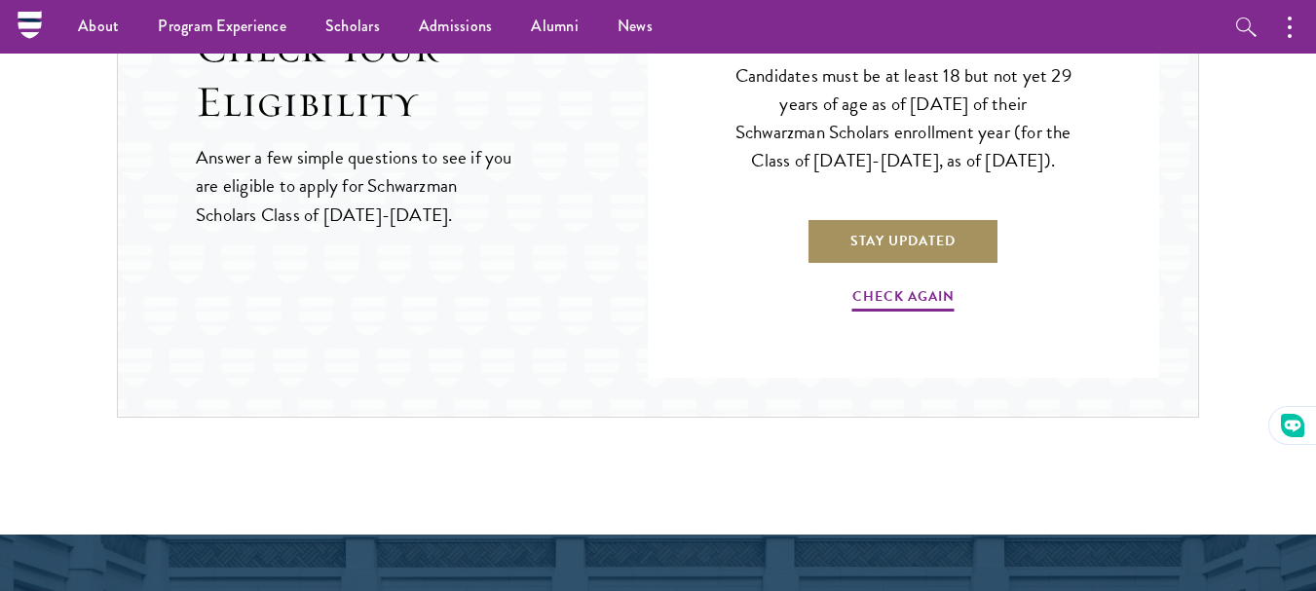
click at [897, 264] on link "Stay Updated" at bounding box center [903, 241] width 193 height 47
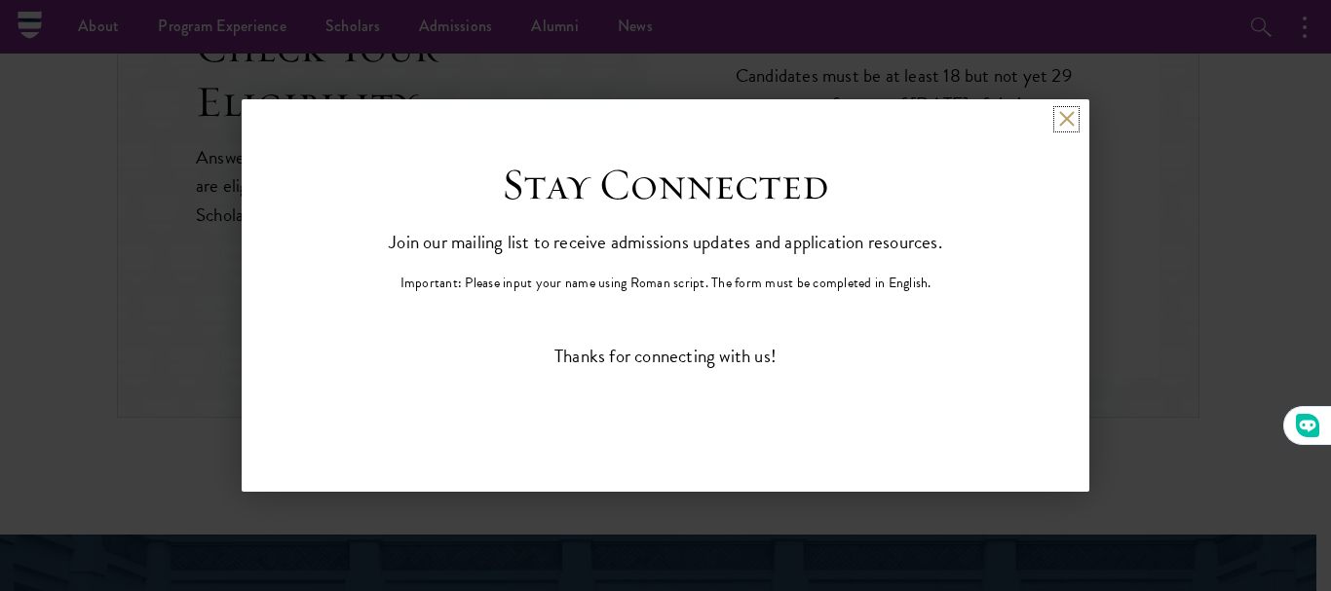
click at [1064, 120] on button at bounding box center [1066, 119] width 17 height 17
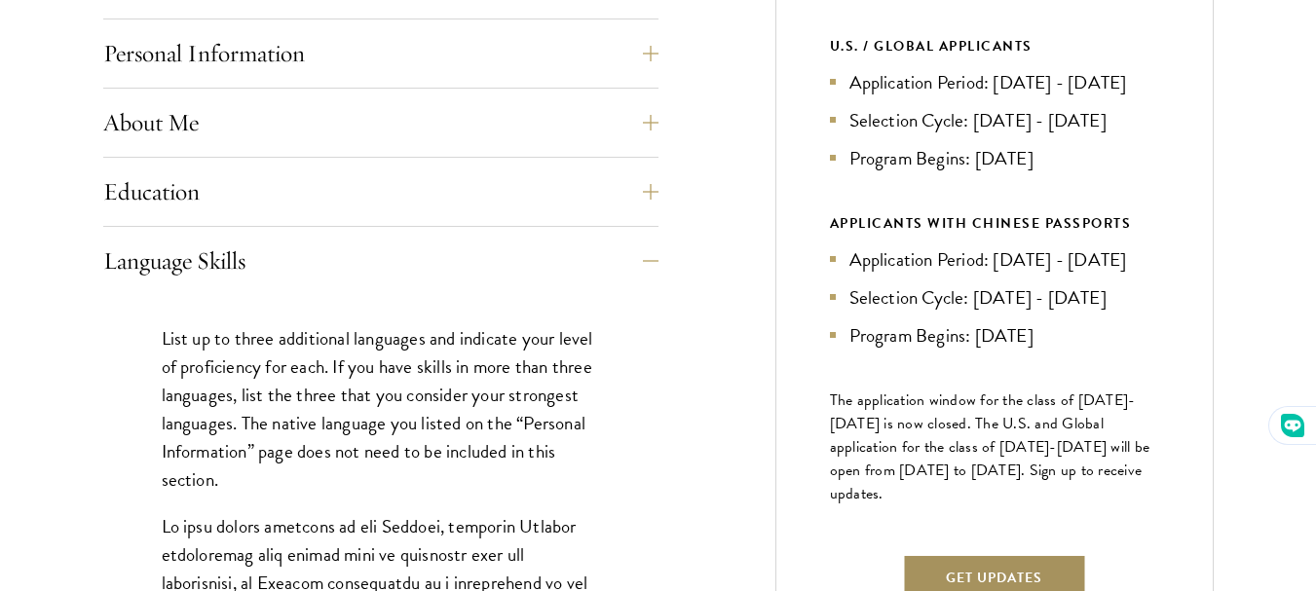
scroll to position [932, 0]
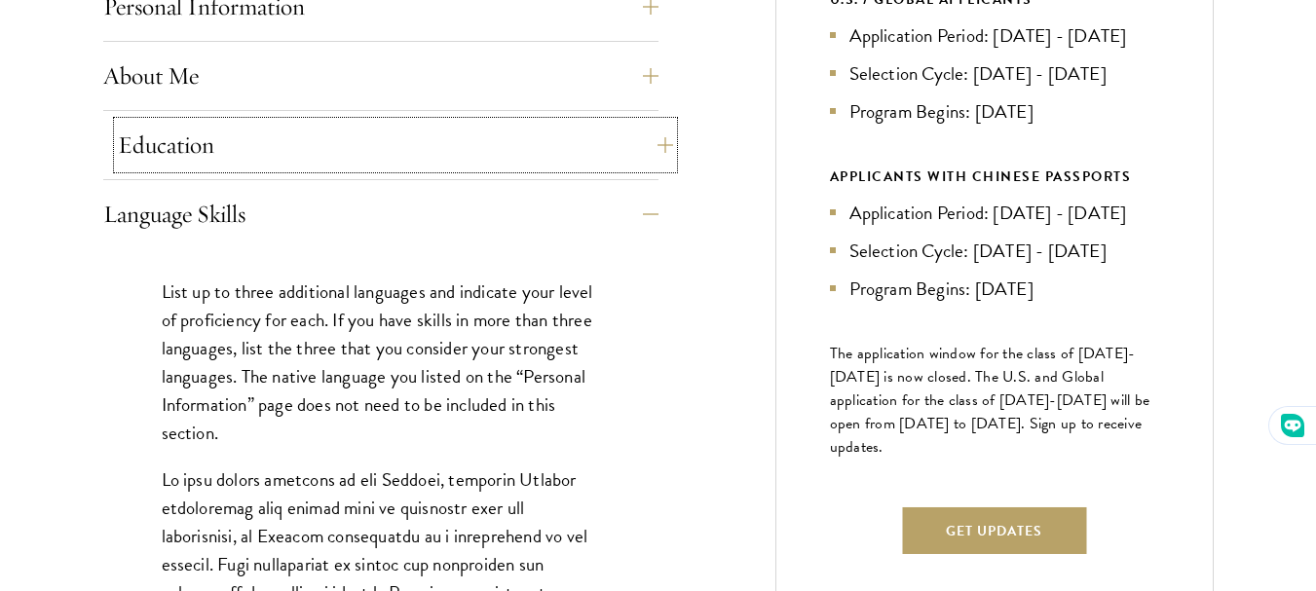
click at [356, 148] on button "Education" at bounding box center [395, 145] width 555 height 47
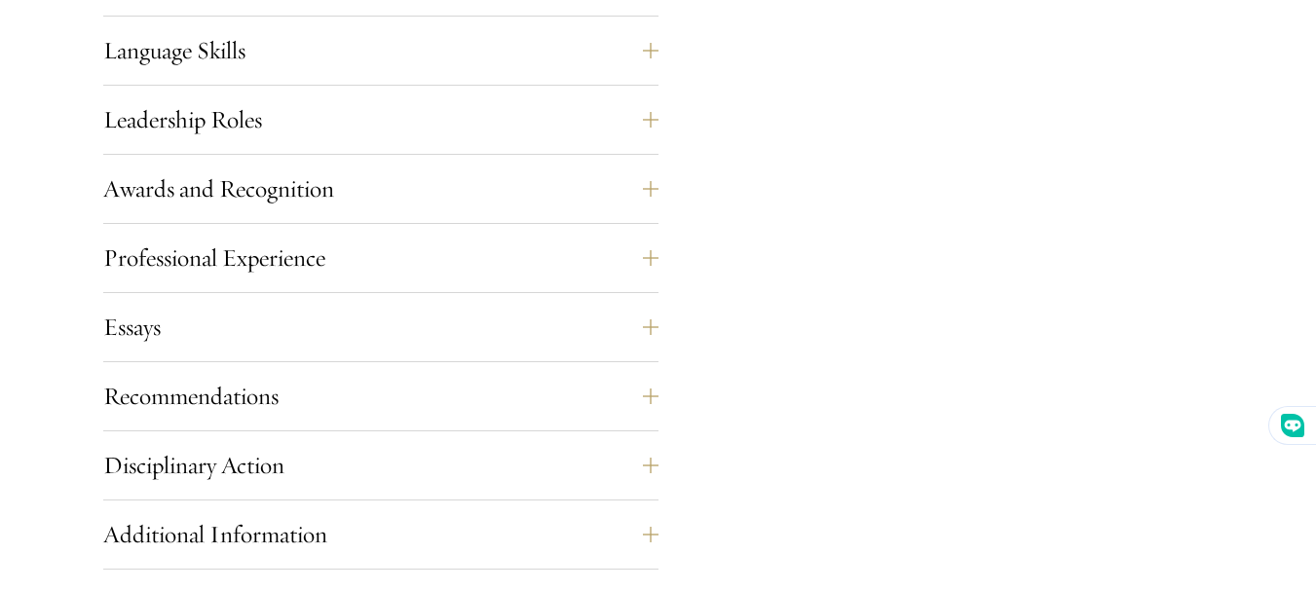
scroll to position [3465, 0]
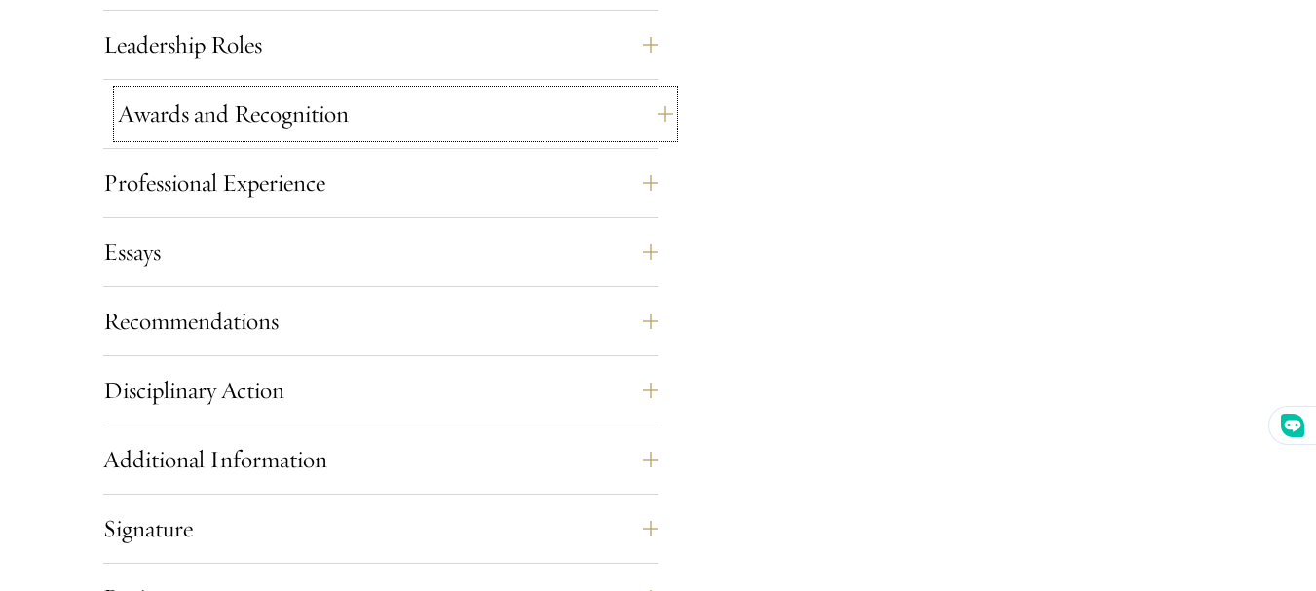
click at [434, 122] on button "Awards and Recognition" at bounding box center [395, 114] width 555 height 47
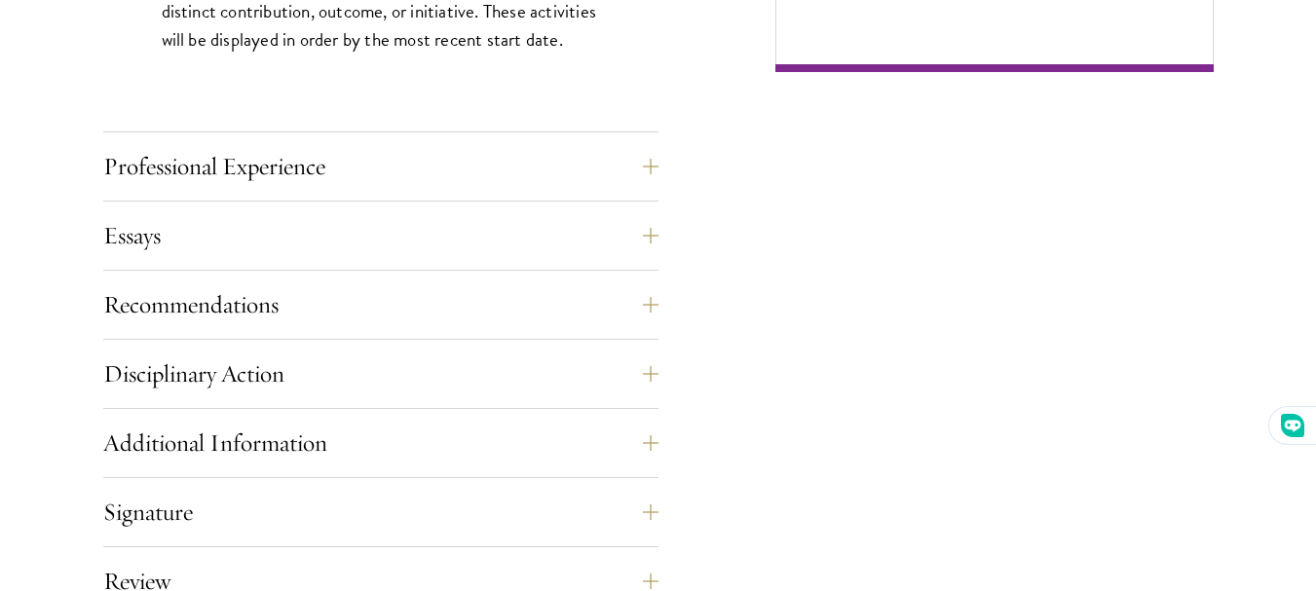
scroll to position [1658, 0]
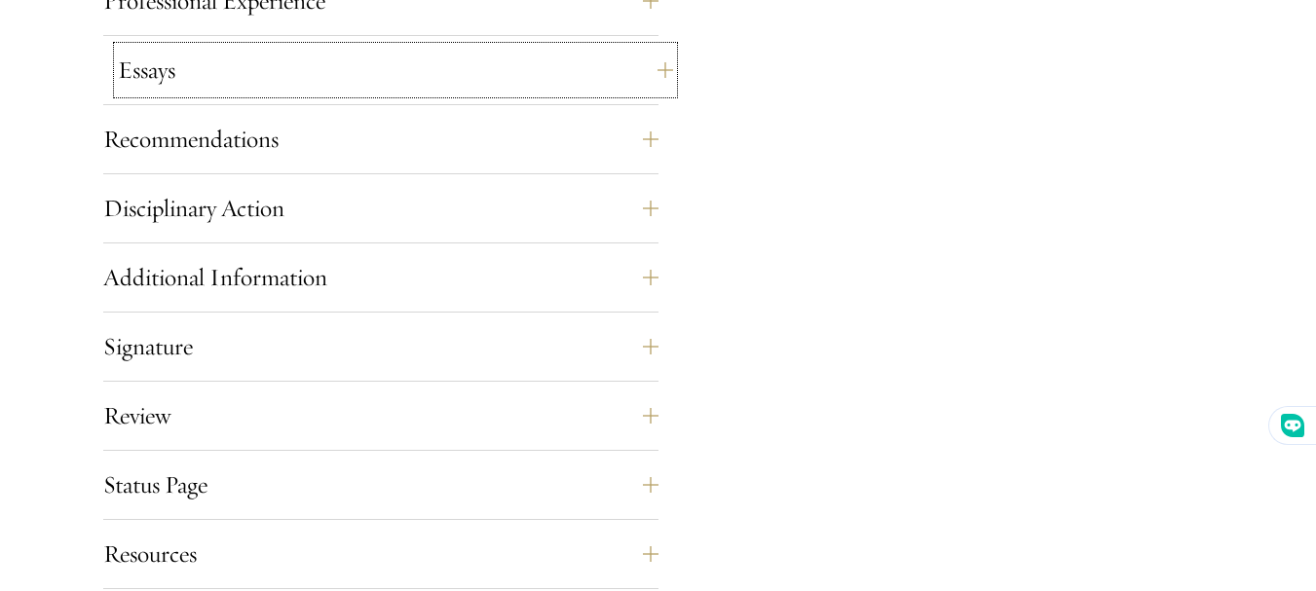
click at [465, 77] on button "Essays" at bounding box center [395, 70] width 555 height 47
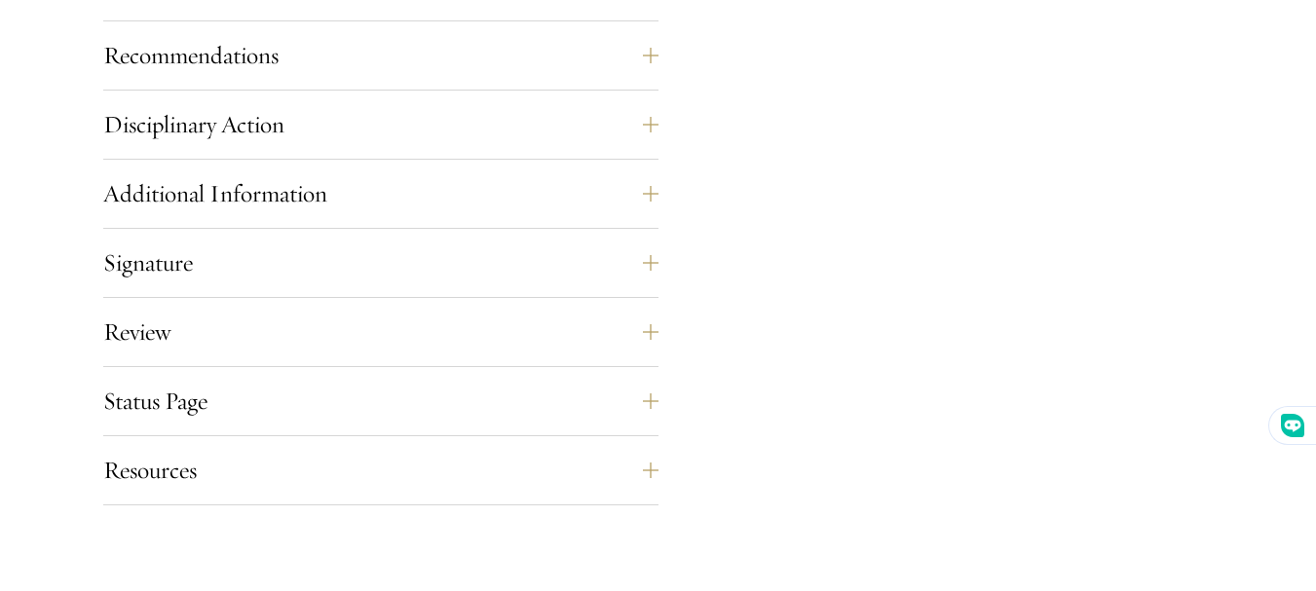
scroll to position [2132, 0]
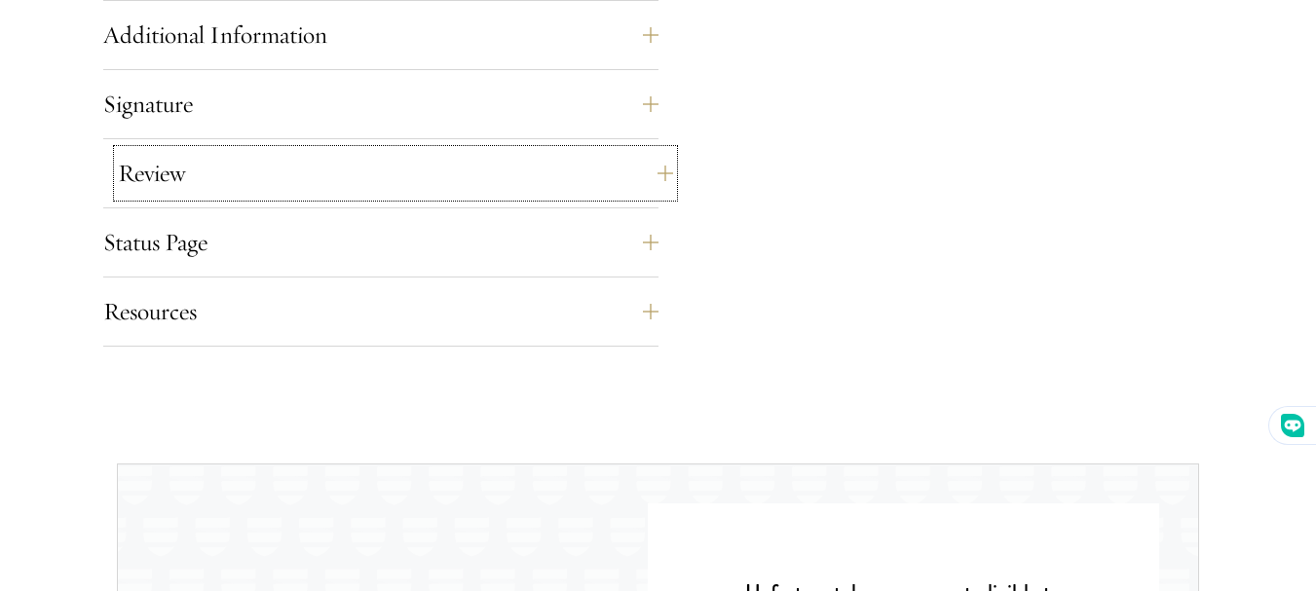
click at [444, 188] on button "Review" at bounding box center [395, 173] width 555 height 47
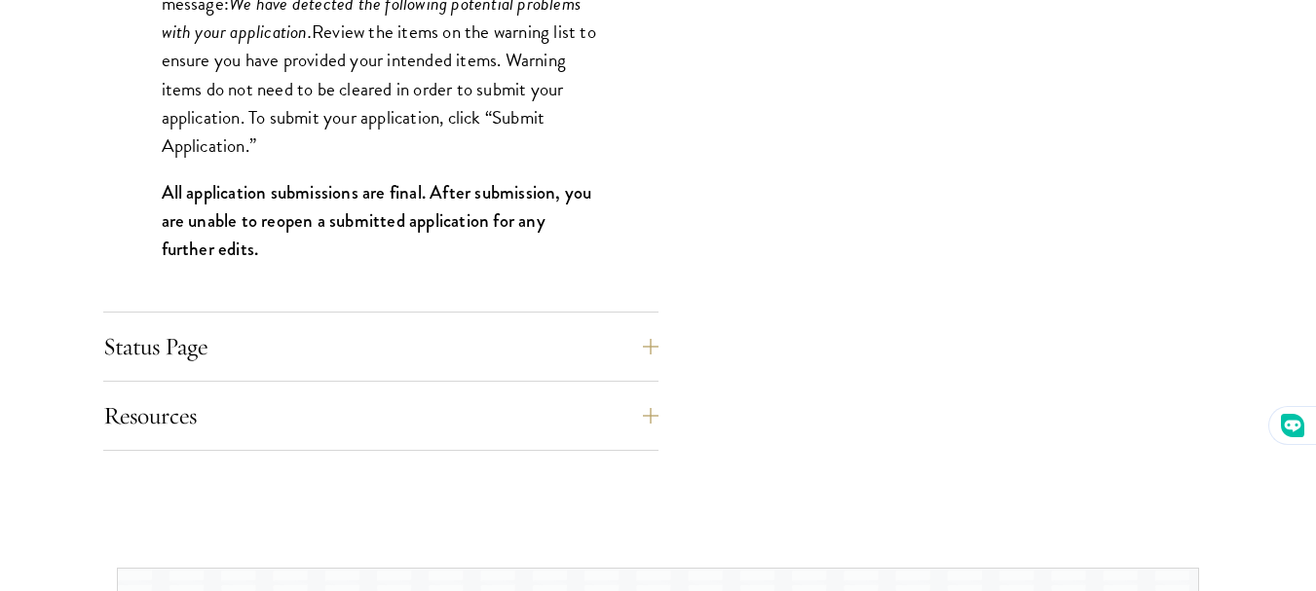
scroll to position [2278, 0]
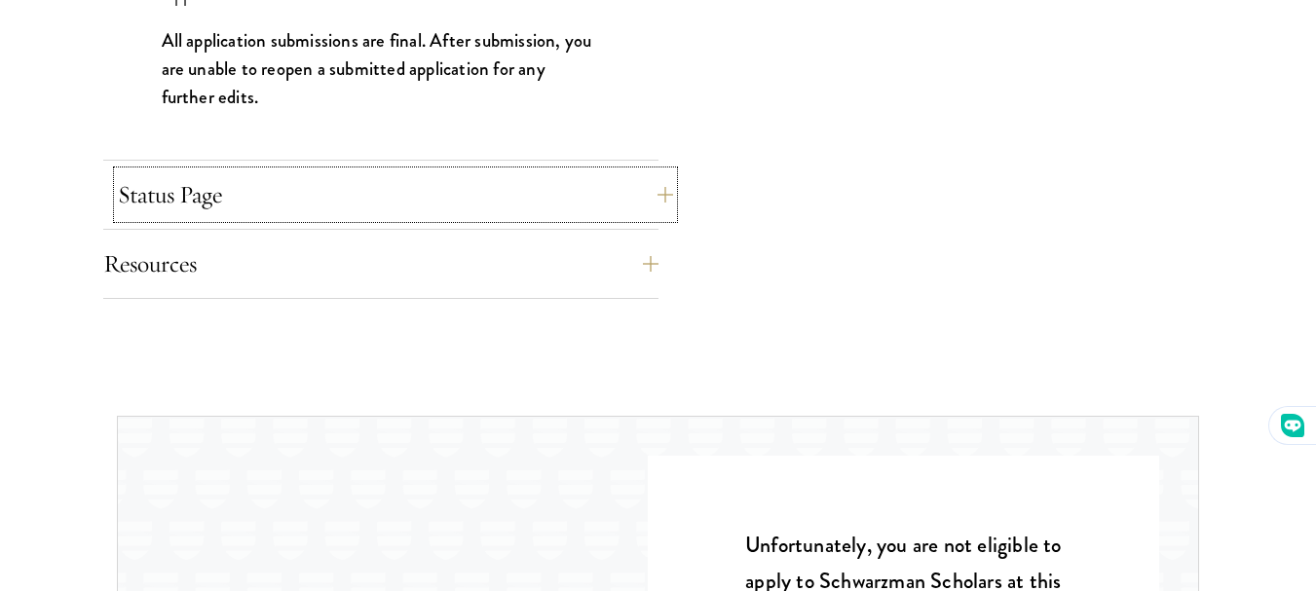
click at [428, 201] on button "Status Page" at bounding box center [395, 194] width 555 height 47
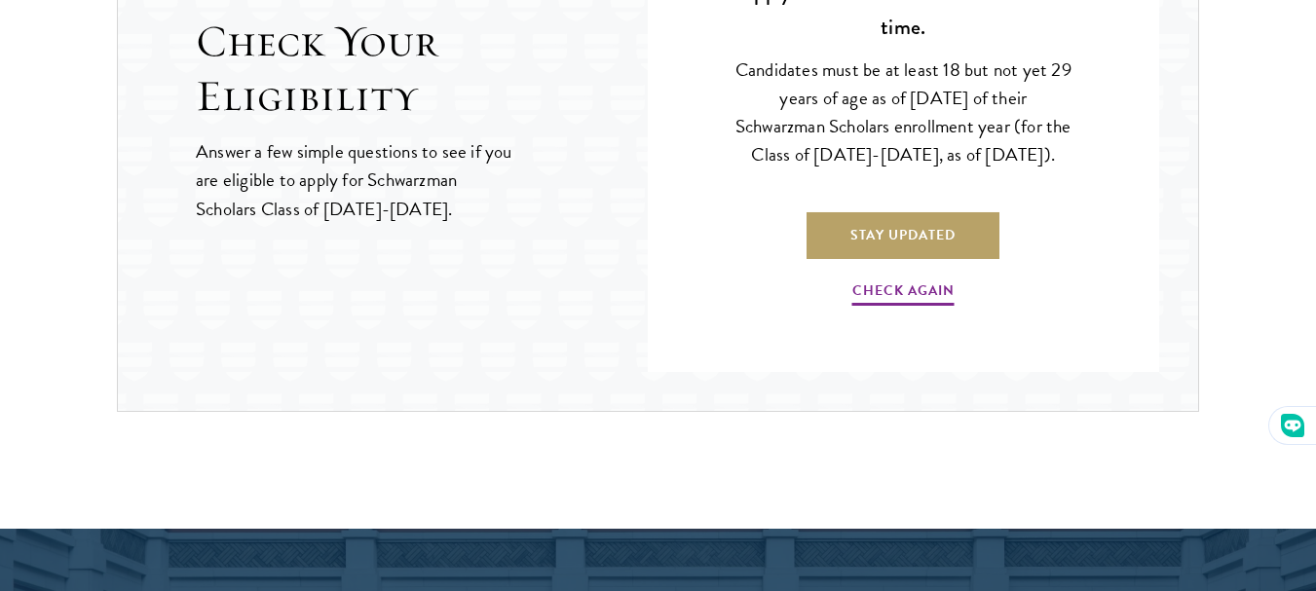
scroll to position [2667, 0]
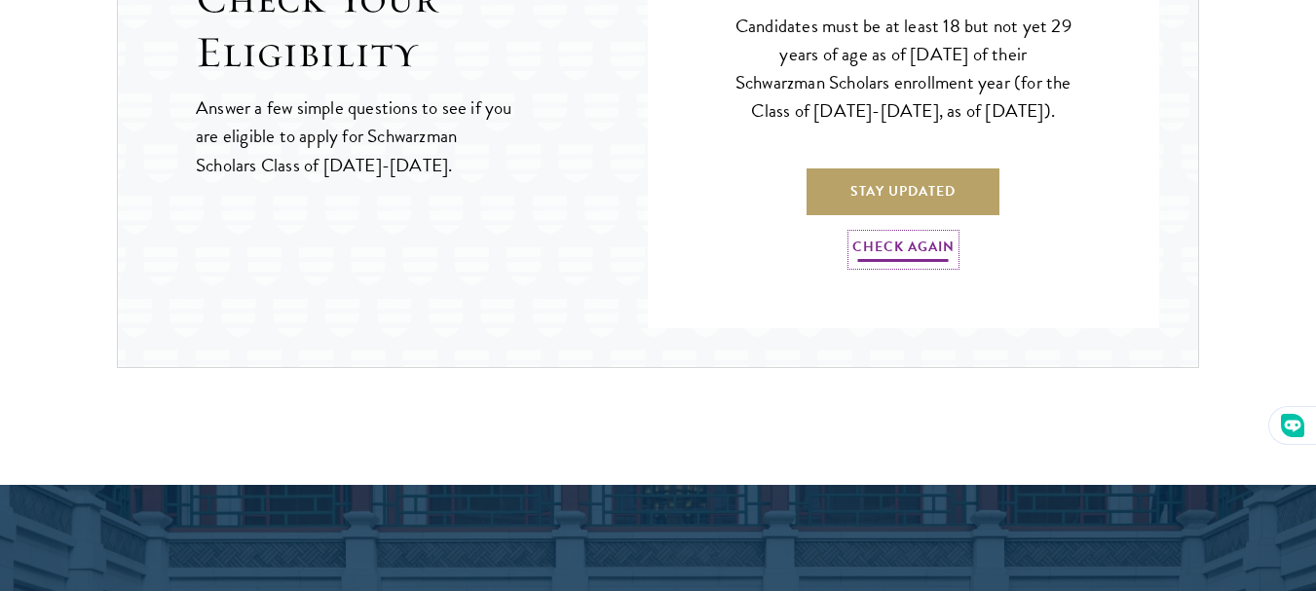
click at [876, 264] on link "Check Again" at bounding box center [903, 250] width 102 height 30
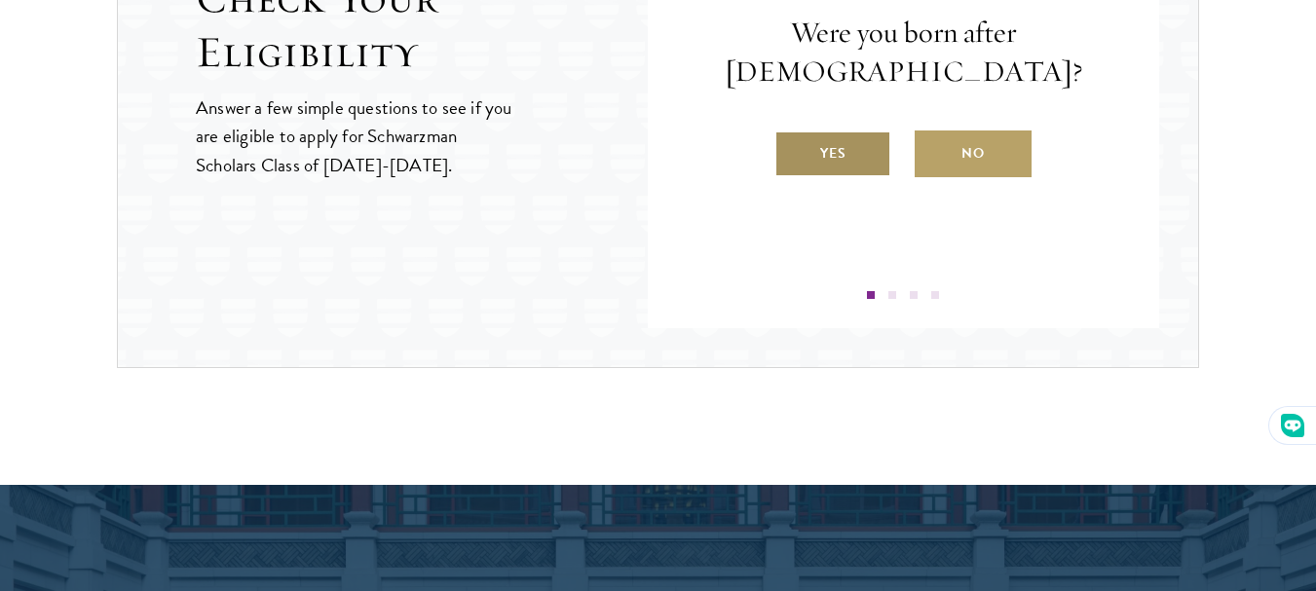
click at [832, 159] on label "Yes" at bounding box center [832, 154] width 117 height 47
click at [792, 150] on input "Yes" at bounding box center [783, 141] width 18 height 18
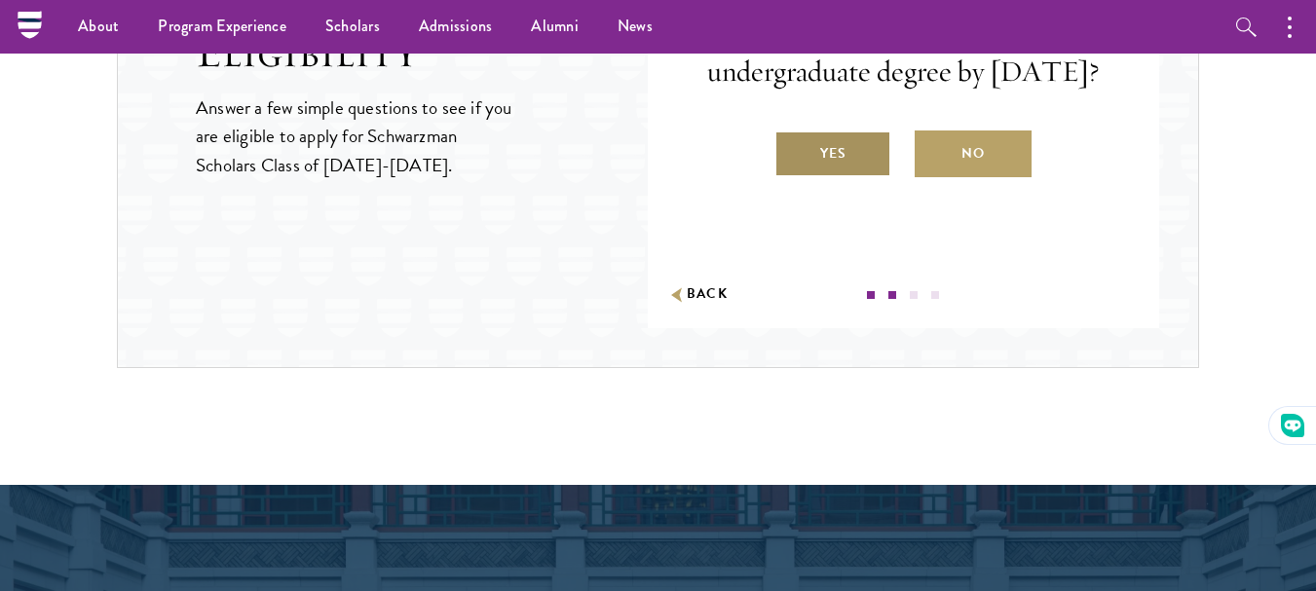
scroll to position [2570, 0]
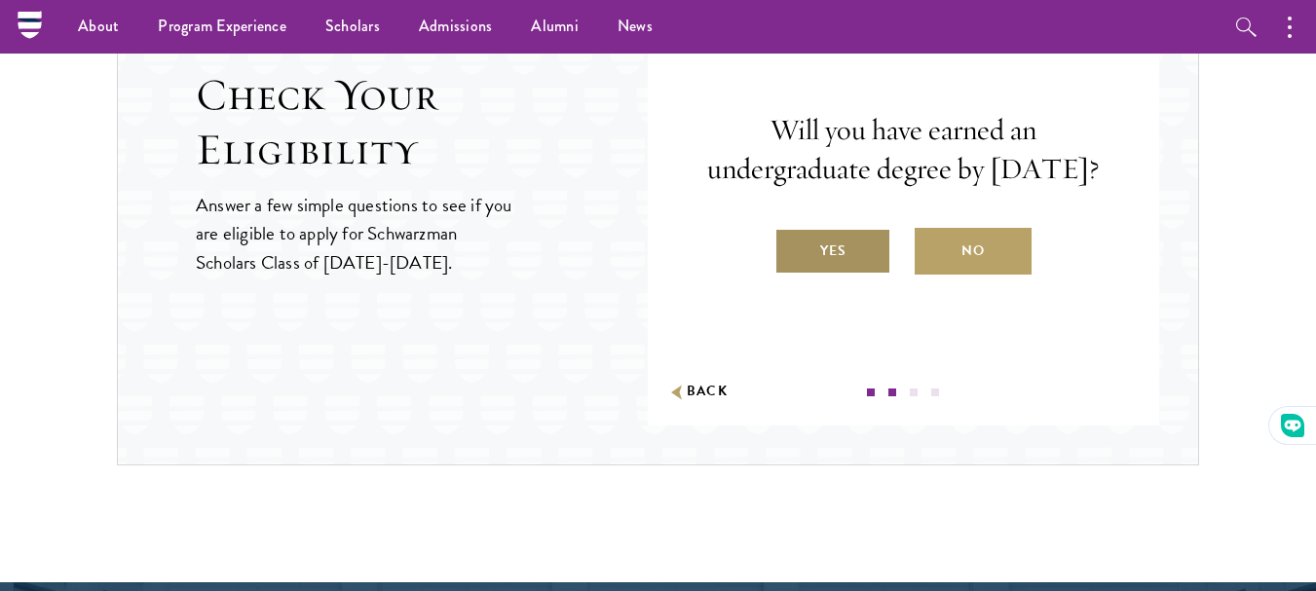
click at [855, 268] on label "Yes" at bounding box center [832, 251] width 117 height 47
click at [792, 247] on input "Yes" at bounding box center [783, 239] width 18 height 18
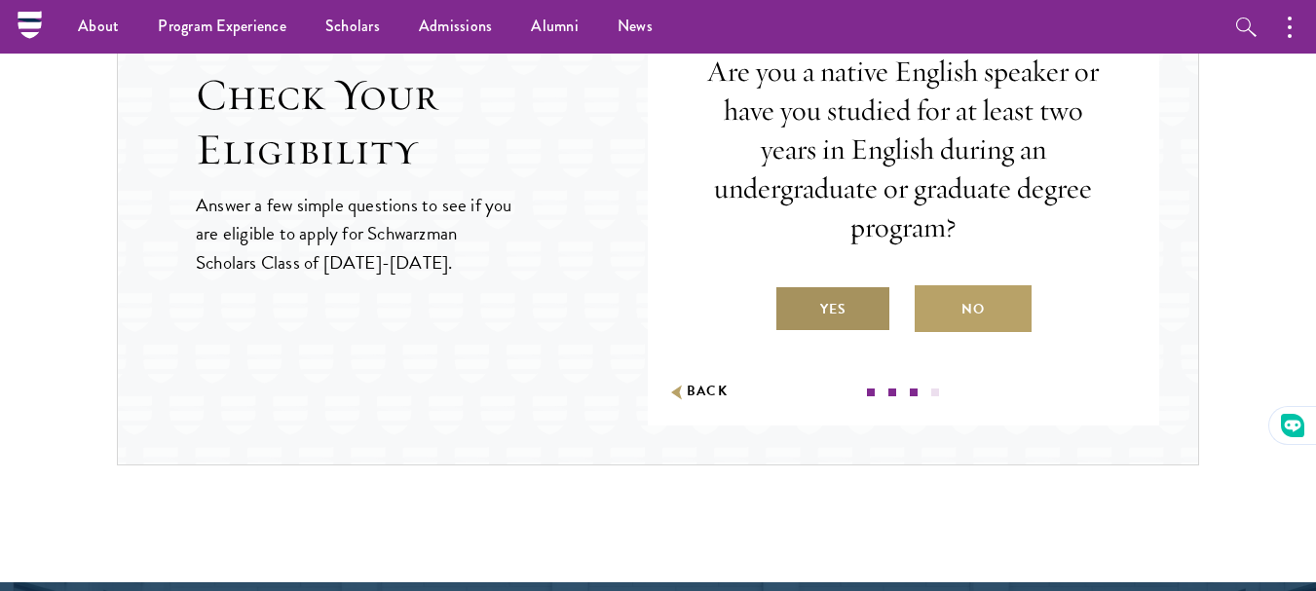
click at [831, 312] on label "Yes" at bounding box center [832, 308] width 117 height 47
click at [792, 306] on input "Yes" at bounding box center [783, 297] width 18 height 18
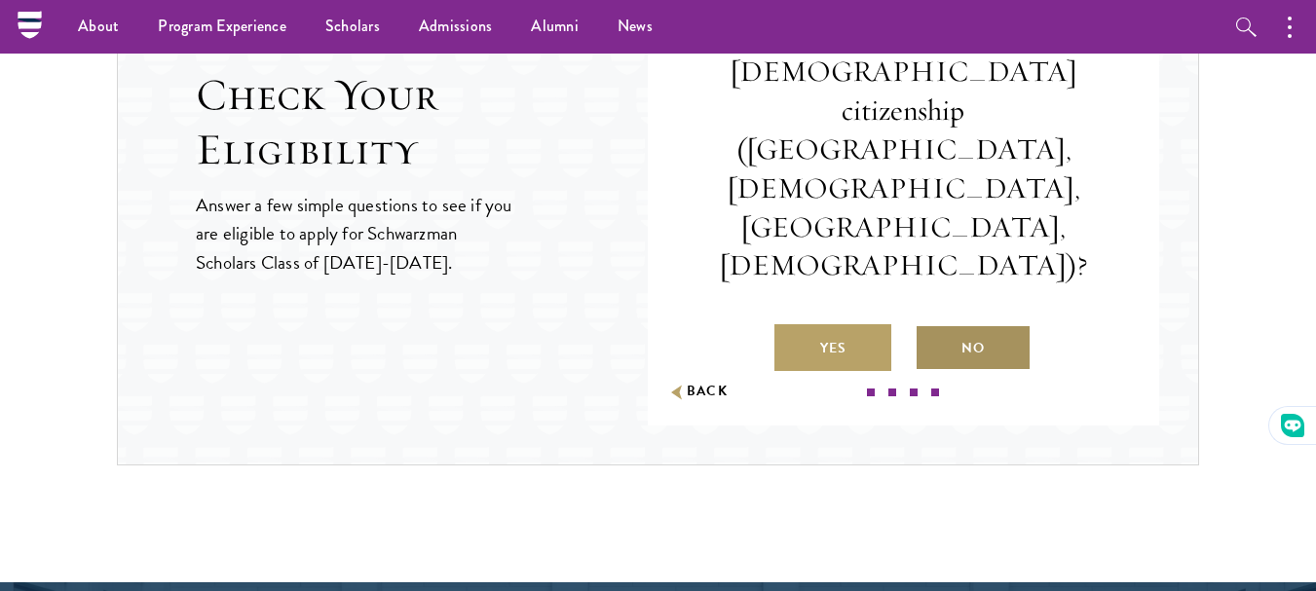
click at [917, 324] on label "No" at bounding box center [973, 347] width 117 height 47
click at [917, 327] on input "No" at bounding box center [924, 336] width 18 height 18
click at [0, 0] on link "Attend an Info Session" at bounding box center [0, 0] width 0 height 0
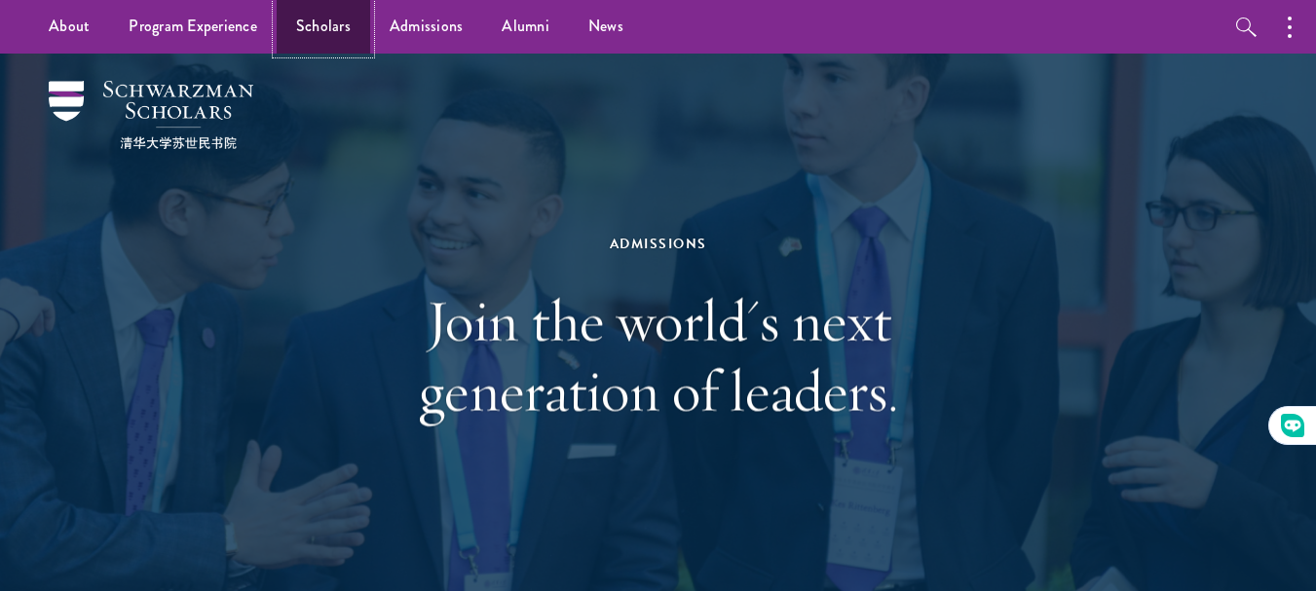
click at [307, 25] on link "Scholars" at bounding box center [324, 27] width 94 height 54
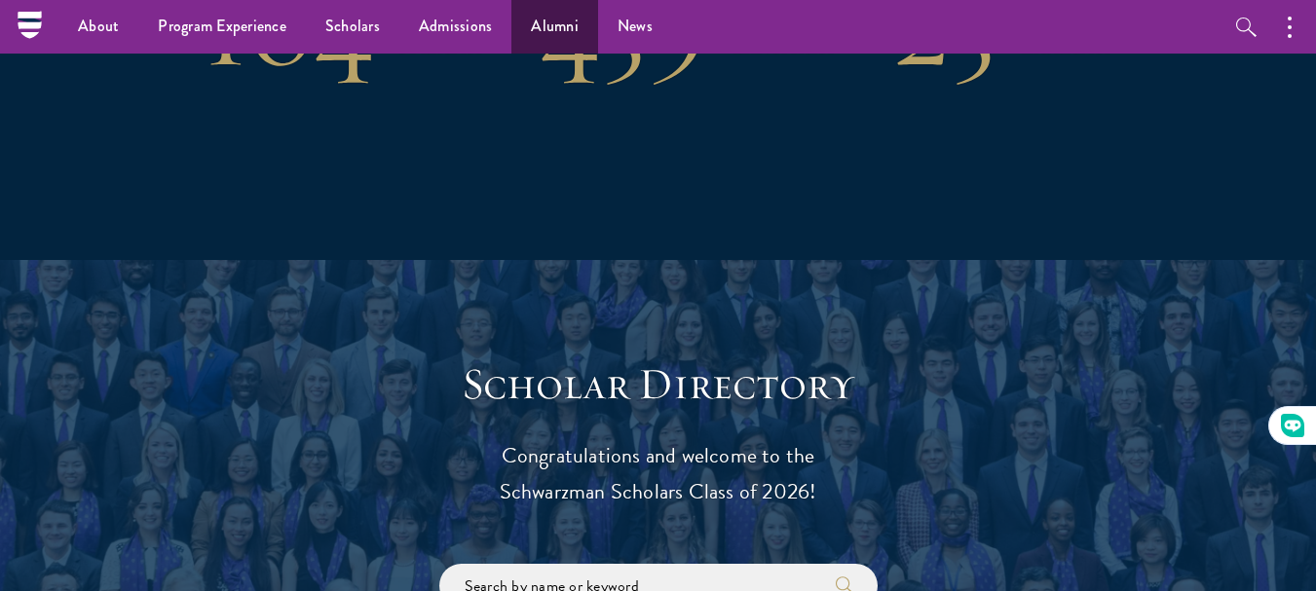
scroll to position [1072, 0]
